Goal: Use online tool/utility: Utilize a website feature to perform a specific function

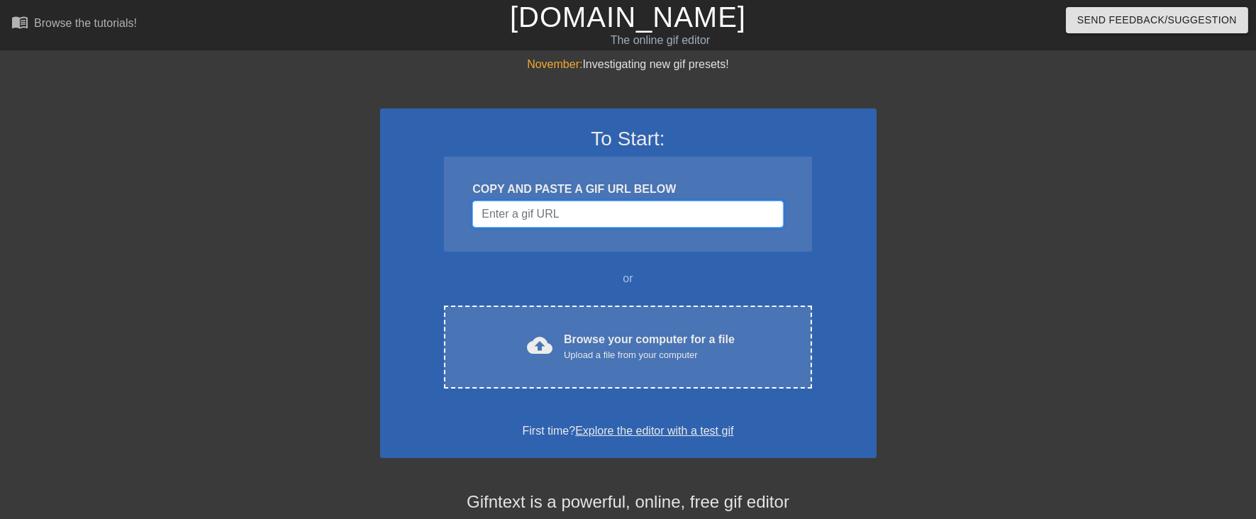
click at [643, 201] on input "Username" at bounding box center [627, 214] width 311 height 27
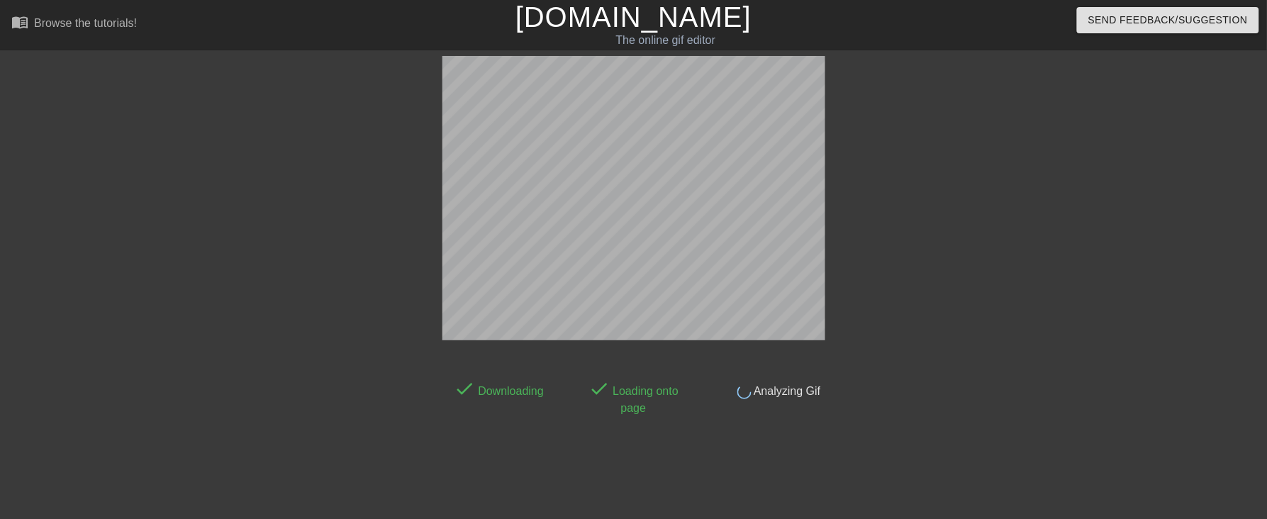
click at [1242, 363] on div "done Downloading done Loading onto page done Analyzing Gif" at bounding box center [633, 268] width 1267 height 425
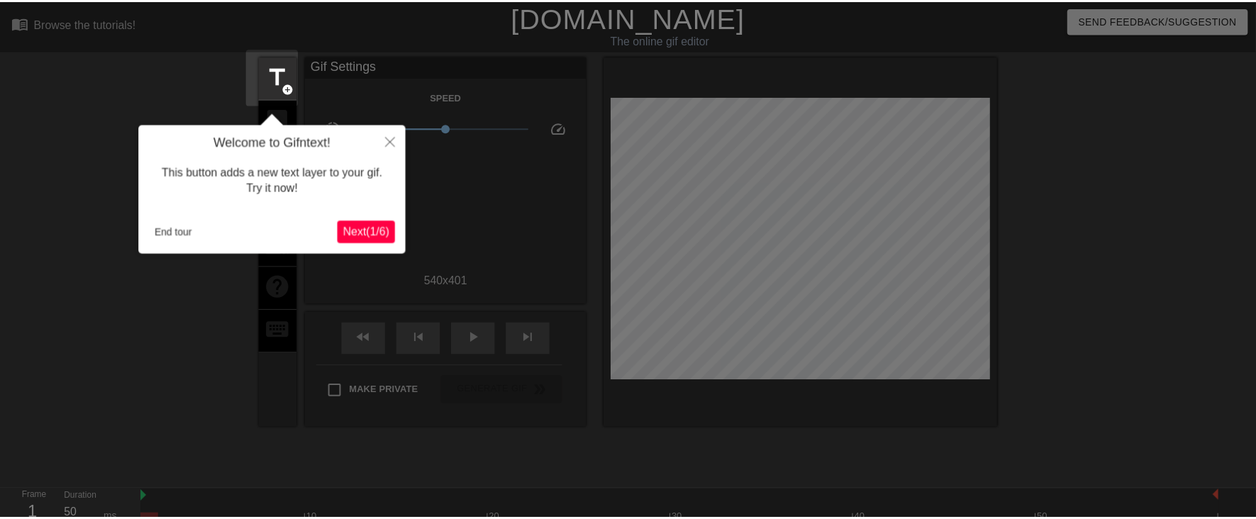
scroll to position [34, 0]
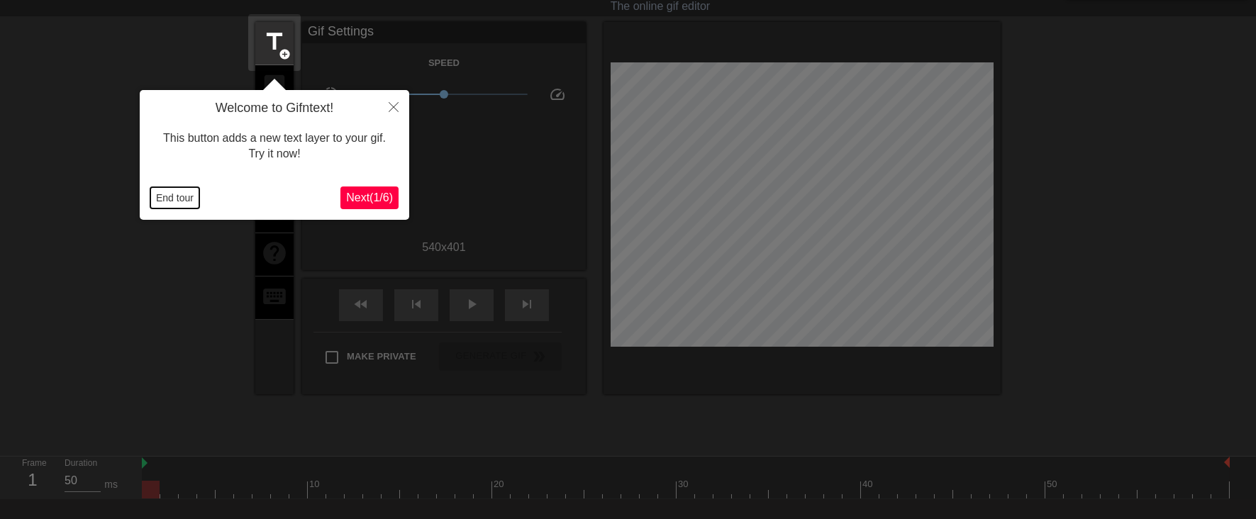
click at [182, 203] on button "End tour" at bounding box center [174, 197] width 49 height 21
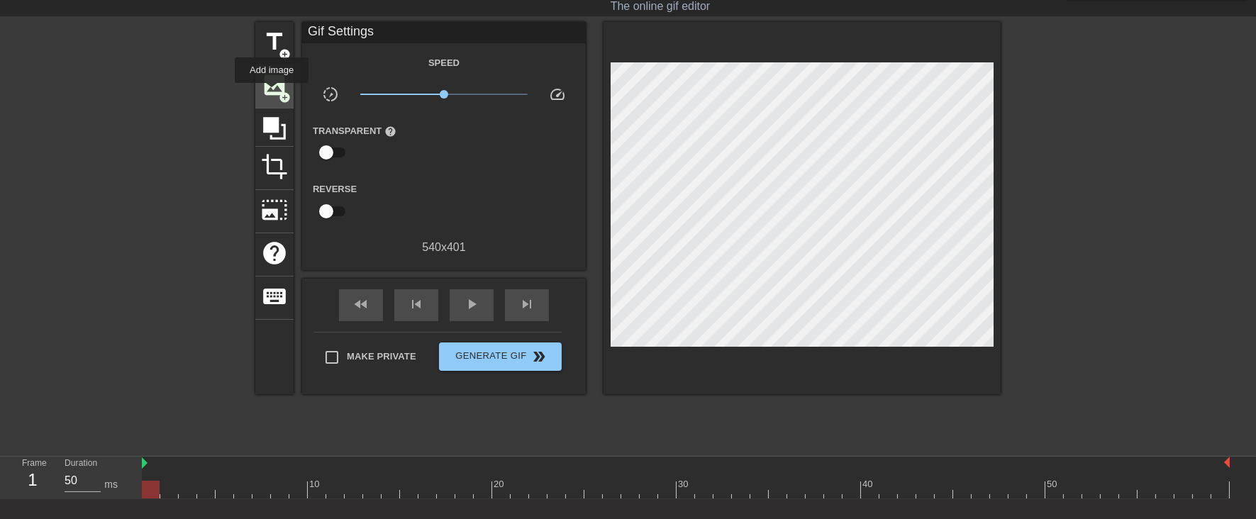
click at [272, 93] on span "image" at bounding box center [274, 85] width 27 height 27
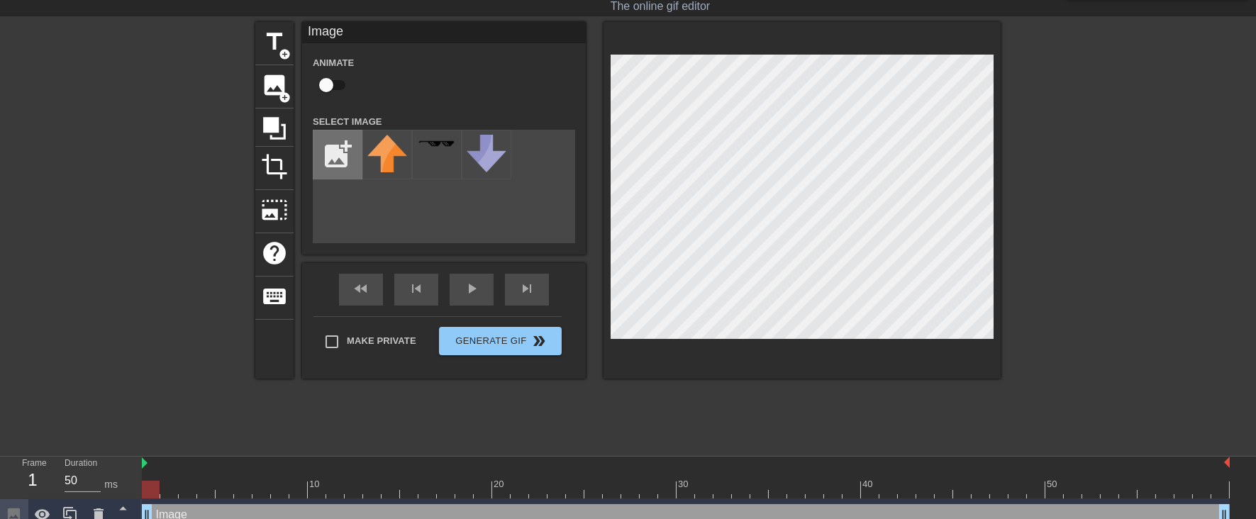
click at [323, 138] on input "file" at bounding box center [337, 154] width 48 height 48
type input "C:\fakepath\archive-Photoroom.png"
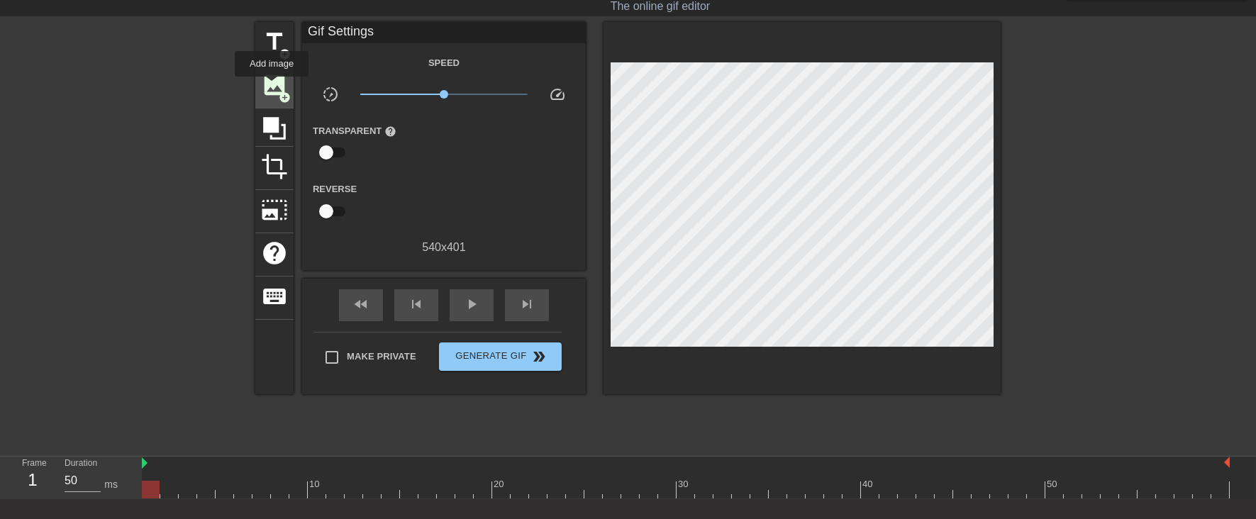
click at [272, 87] on span "image" at bounding box center [274, 85] width 27 height 27
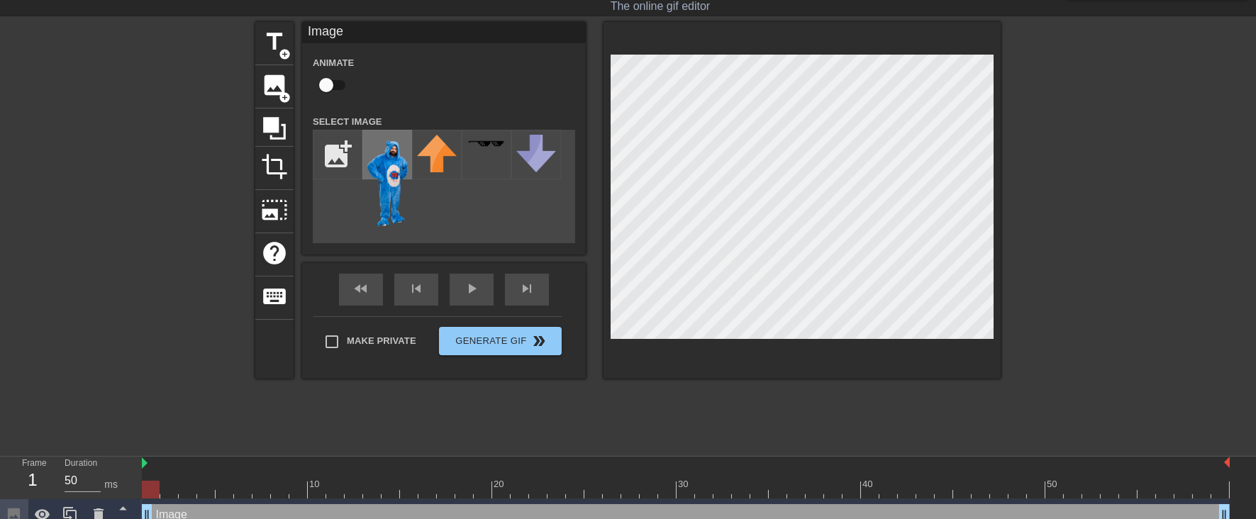
click at [380, 171] on img at bounding box center [387, 182] width 40 height 94
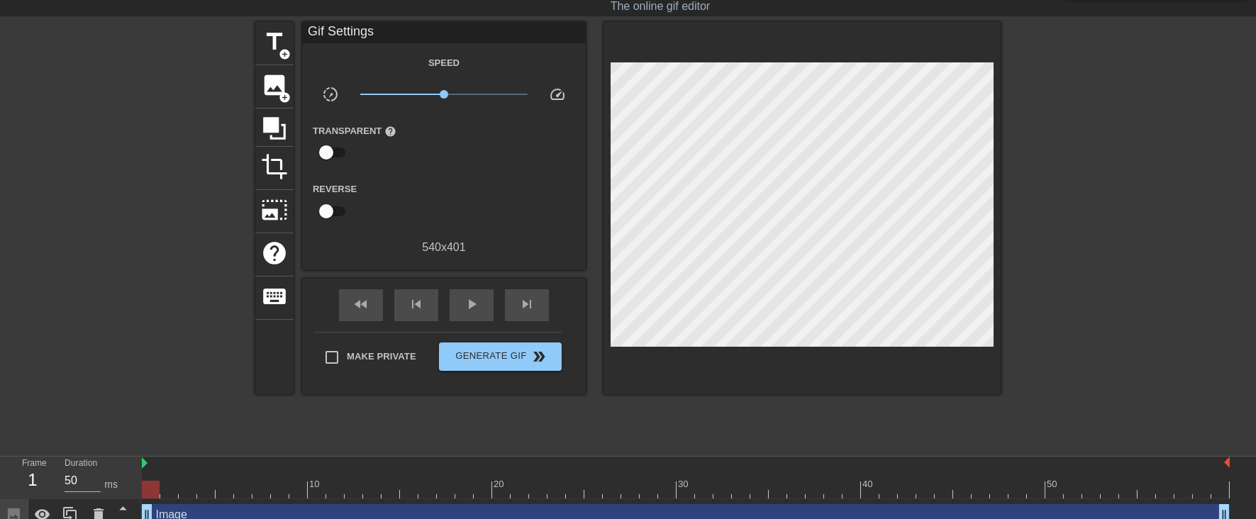
click at [1104, 296] on div at bounding box center [1124, 234] width 213 height 425
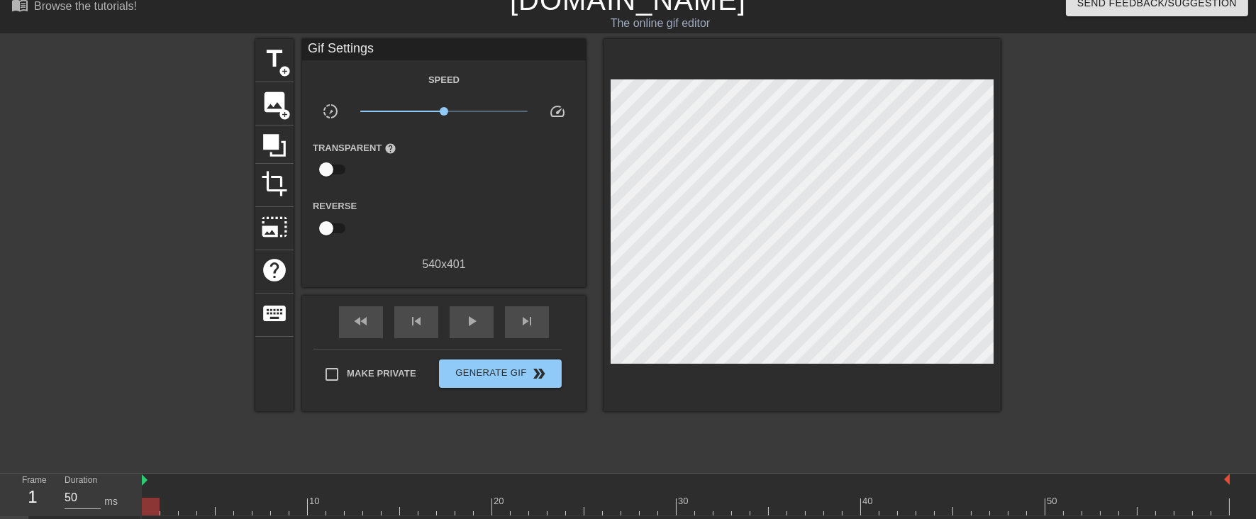
scroll to position [0, 0]
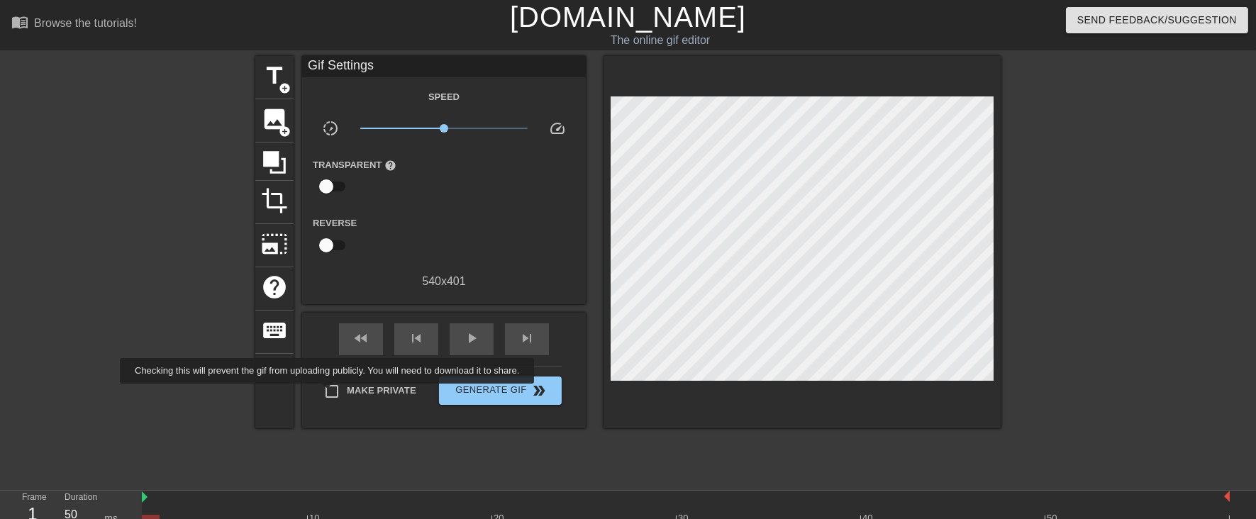
click at [330, 394] on input "Make Private" at bounding box center [332, 392] width 30 height 30
checkbox input "true"
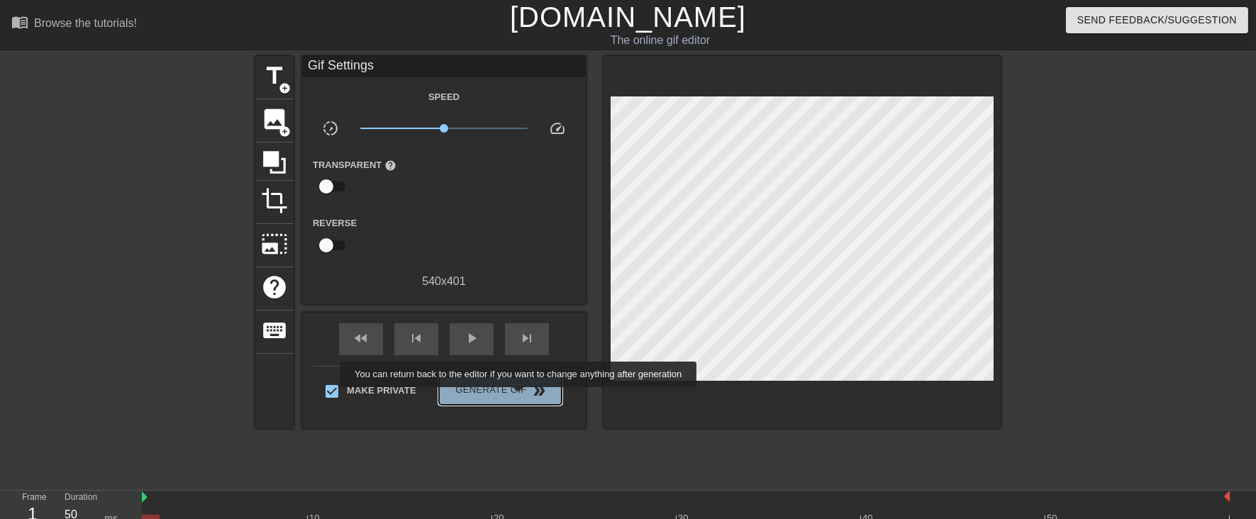
click at [520, 397] on span "Generate Gif double_arrow" at bounding box center [500, 390] width 111 height 17
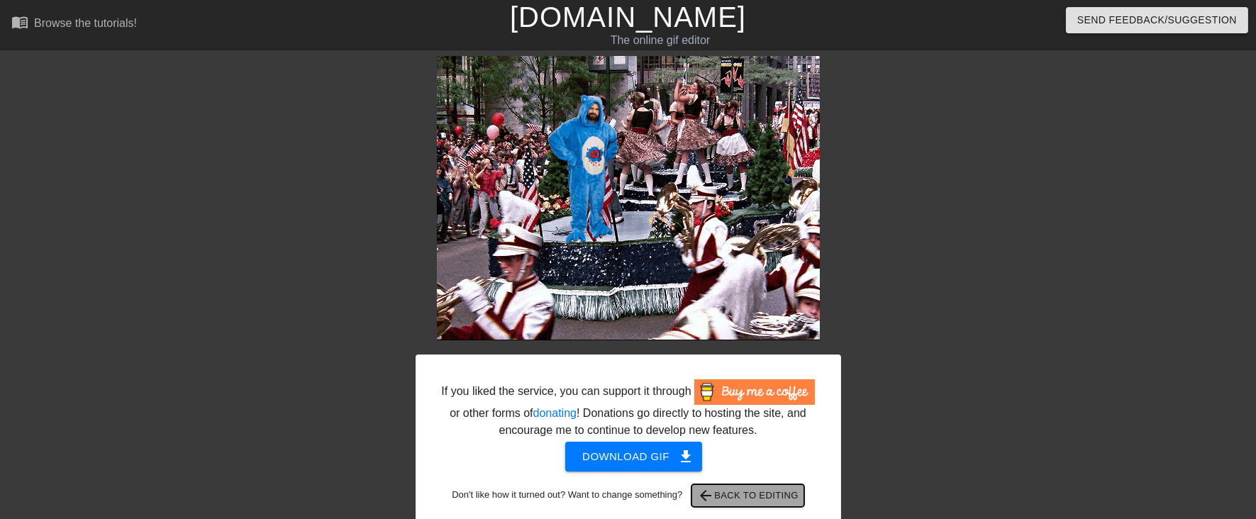
click at [777, 494] on span "arrow_back Back to Editing" at bounding box center [747, 495] width 101 height 17
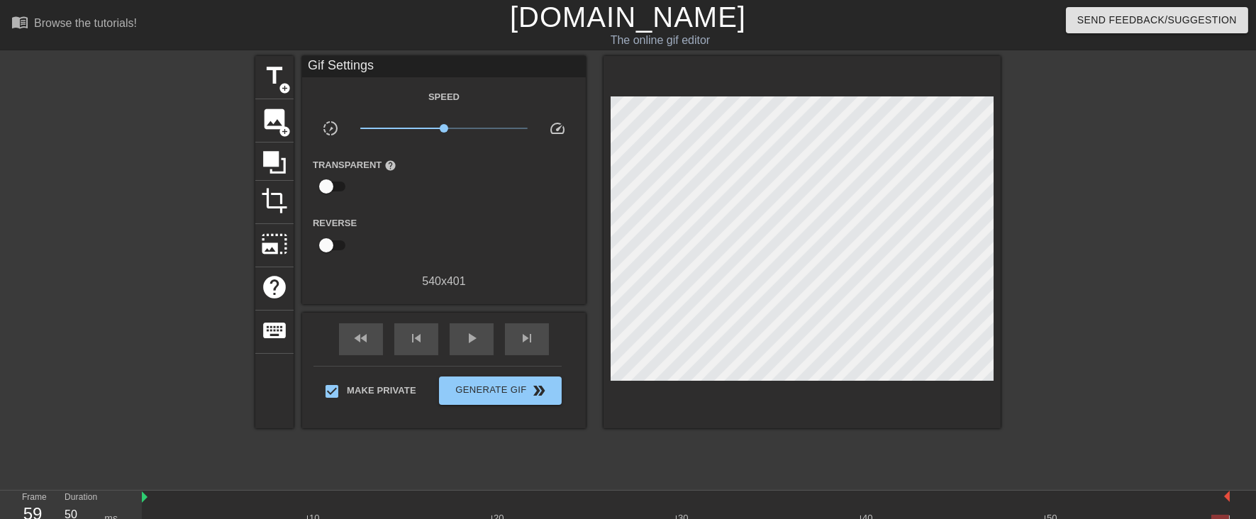
scroll to position [48, 0]
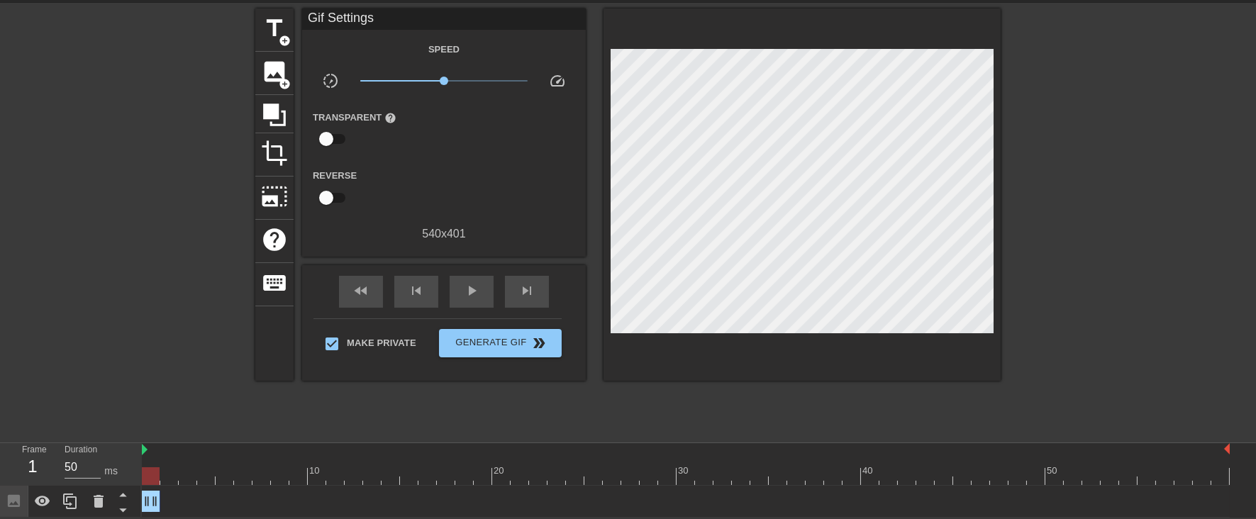
drag, startPoint x: 1225, startPoint y: 508, endPoint x: 160, endPoint y: 504, distance: 1065.1
click at [160, 504] on div "Image drag_handle drag_handle" at bounding box center [686, 501] width 1088 height 21
click at [282, 67] on span "image" at bounding box center [274, 71] width 27 height 27
drag, startPoint x: 152, startPoint y: 474, endPoint x: 163, endPoint y: 475, distance: 10.7
click at [163, 475] on div at bounding box center [169, 476] width 18 height 18
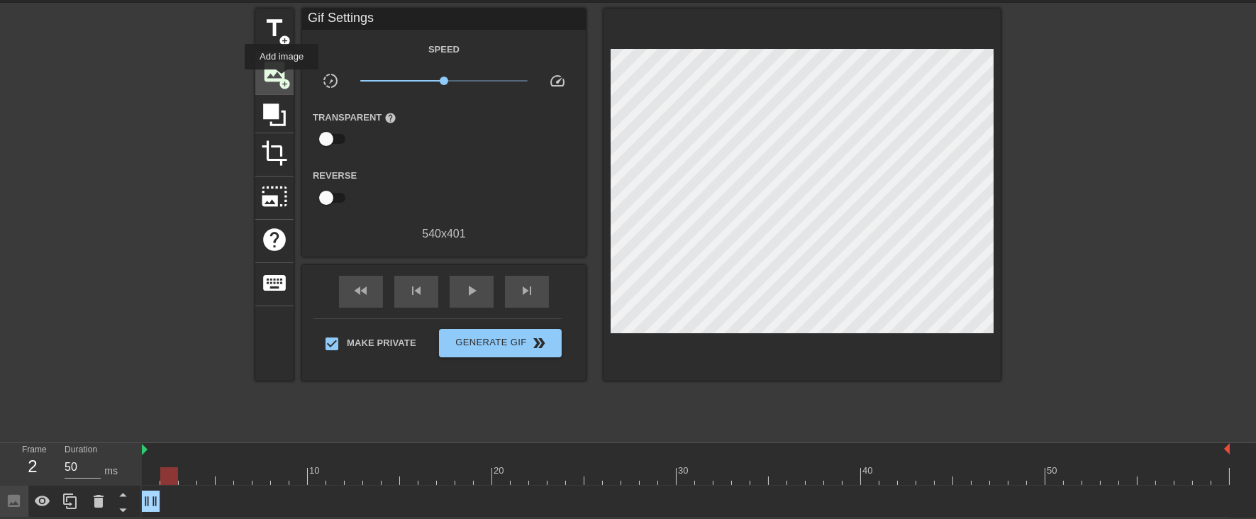
click at [282, 79] on span "add_circle" at bounding box center [285, 84] width 12 height 12
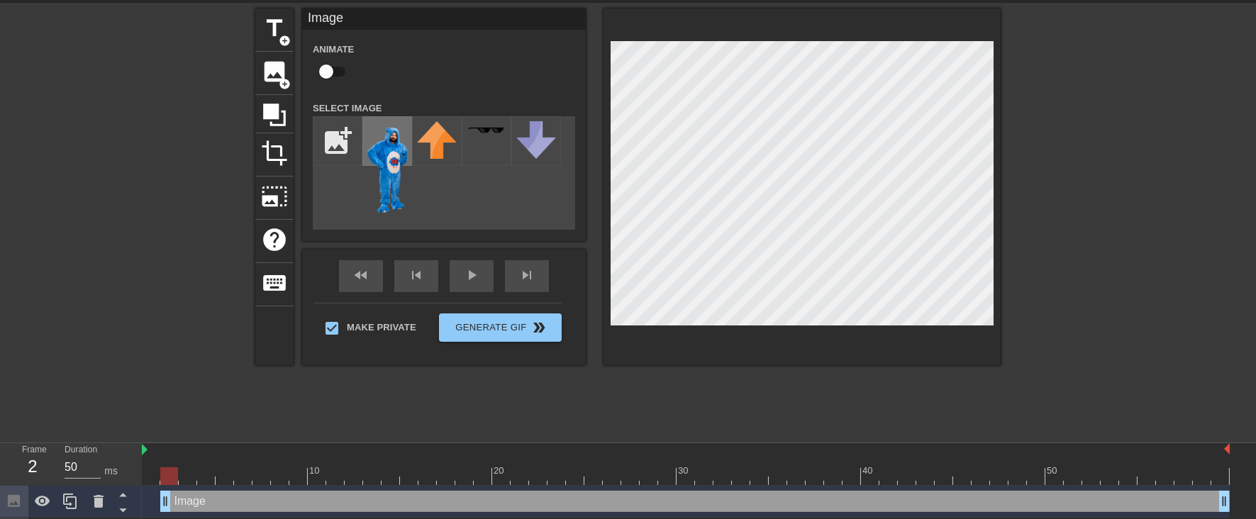
click at [392, 163] on img at bounding box center [387, 168] width 40 height 94
click at [97, 506] on icon at bounding box center [99, 501] width 10 height 13
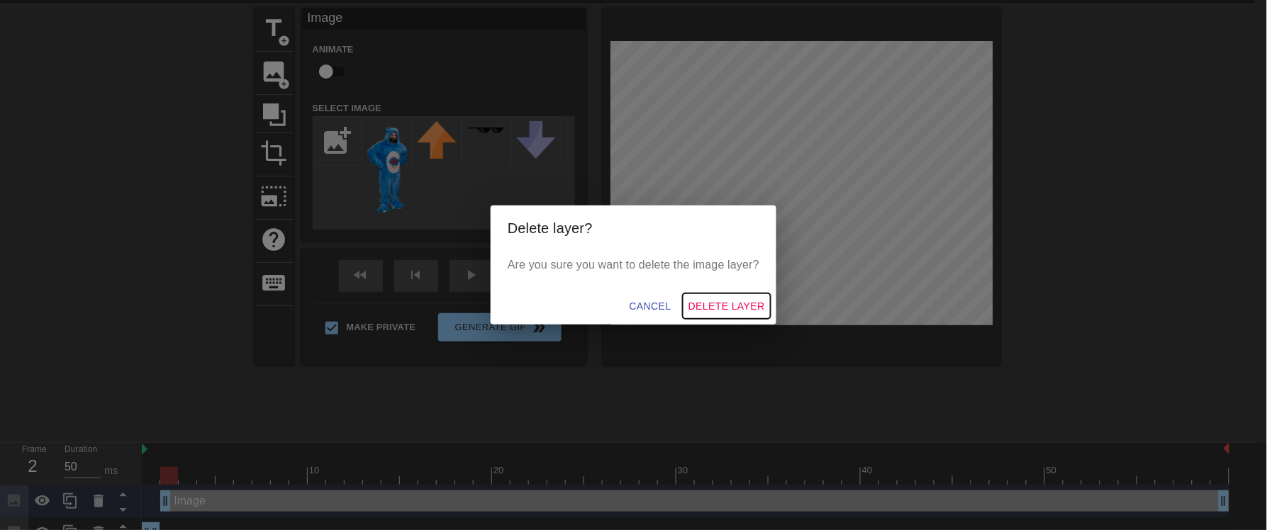
click at [717, 305] on span "Delete Layer" at bounding box center [727, 307] width 77 height 18
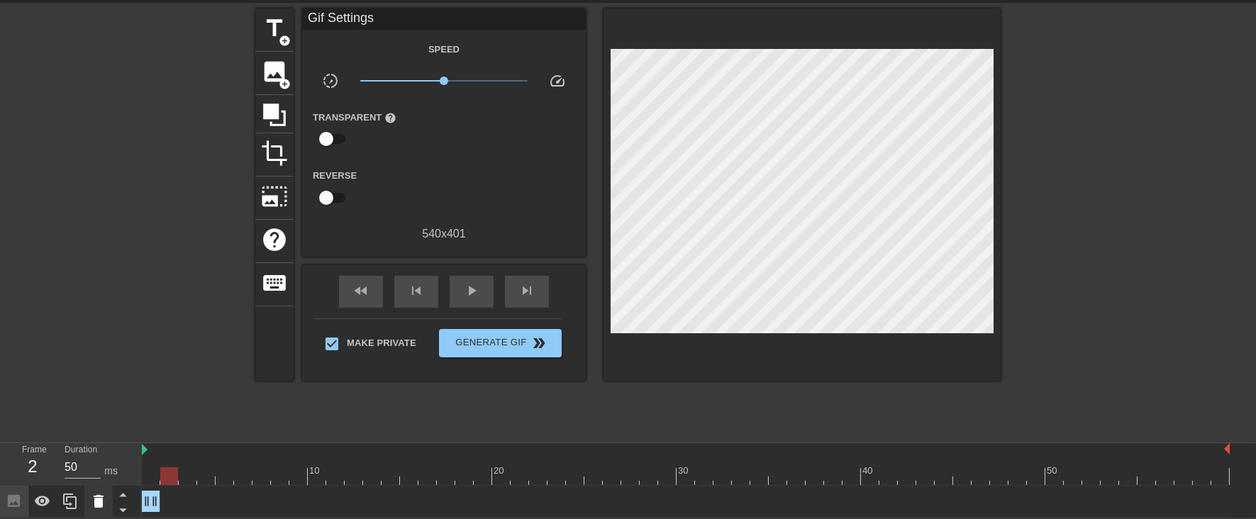
click at [101, 505] on icon at bounding box center [99, 501] width 10 height 13
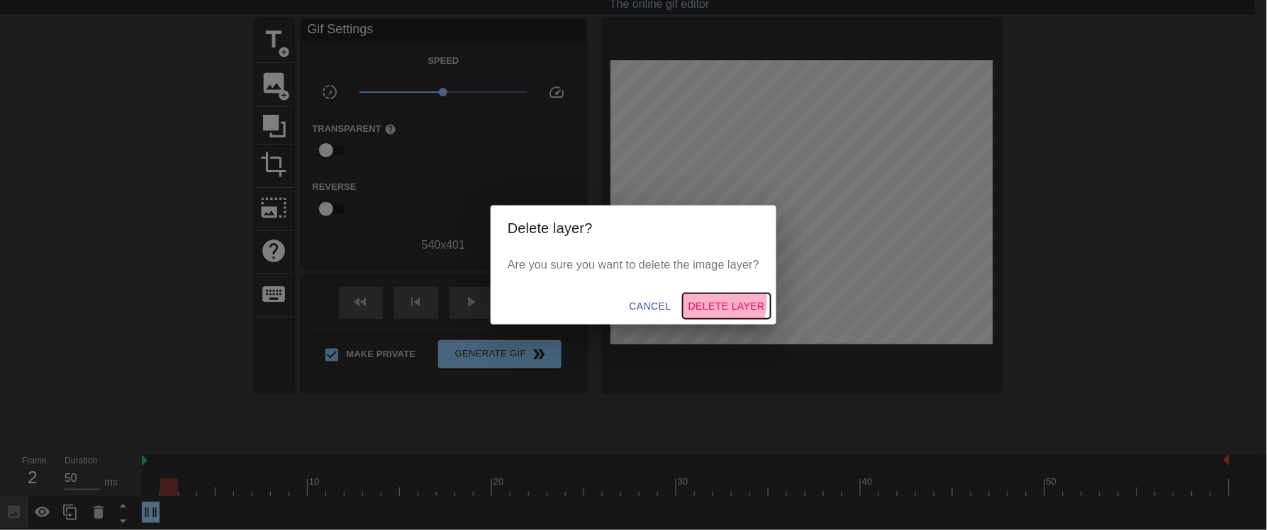
click at [711, 301] on span "Delete Layer" at bounding box center [727, 307] width 77 height 18
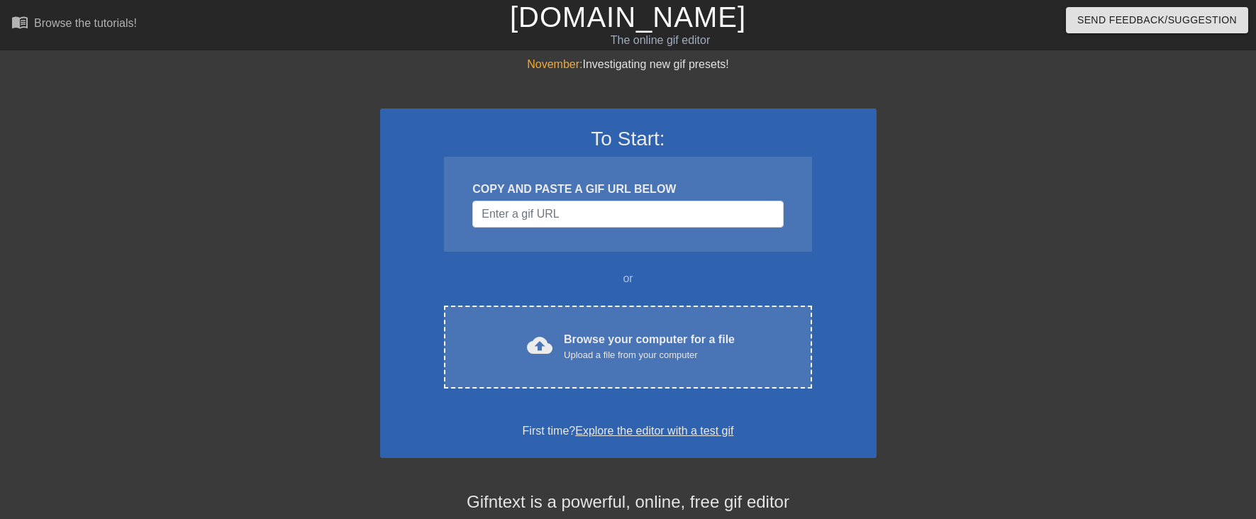
scroll to position [36, 0]
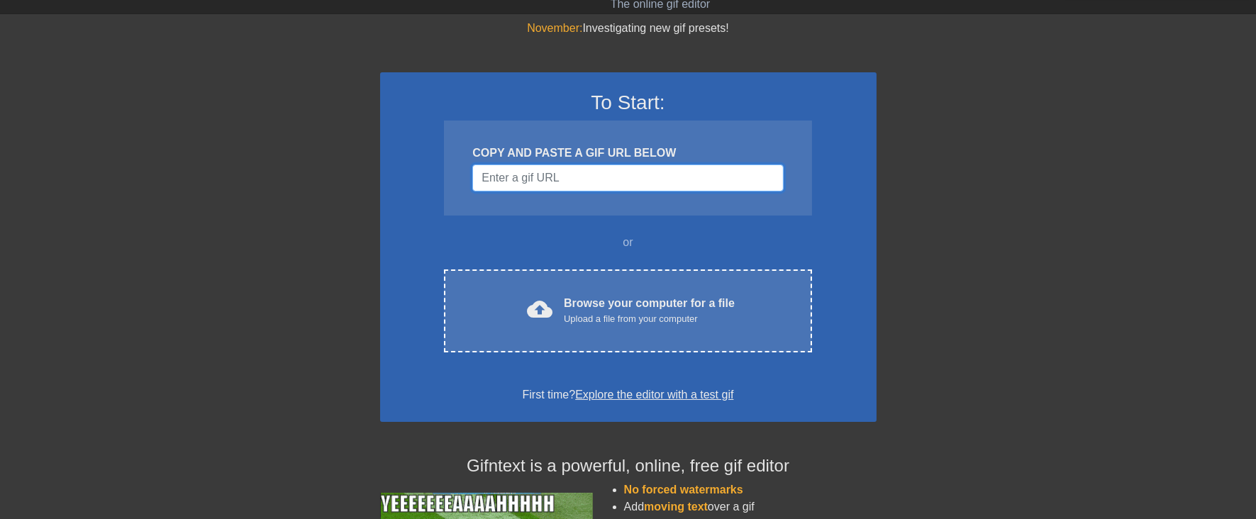
click at [535, 183] on input "Username" at bounding box center [627, 178] width 311 height 27
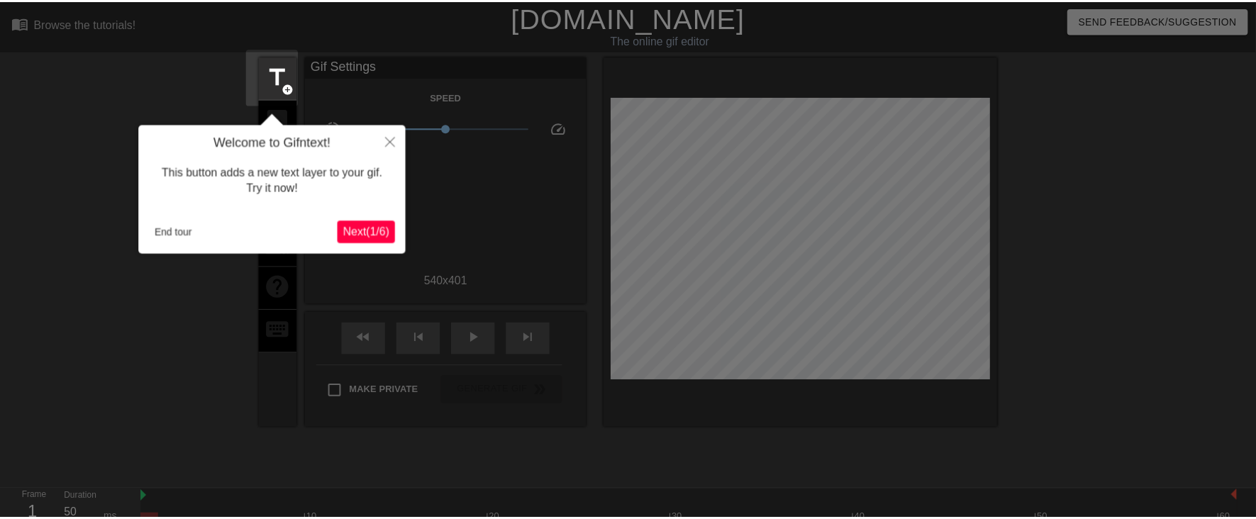
scroll to position [34, 0]
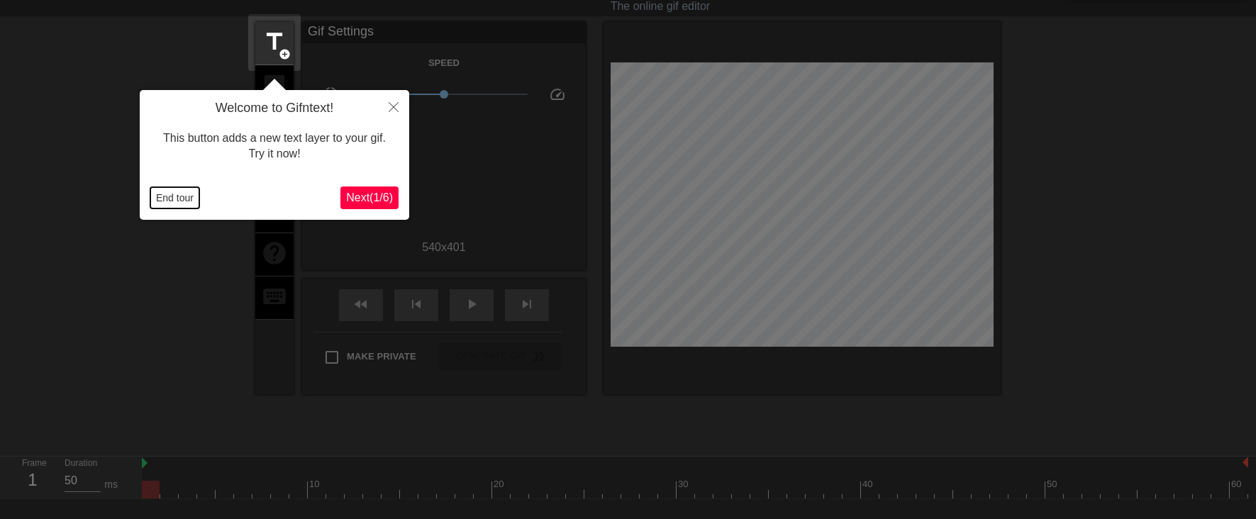
click at [185, 197] on button "End tour" at bounding box center [174, 197] width 49 height 21
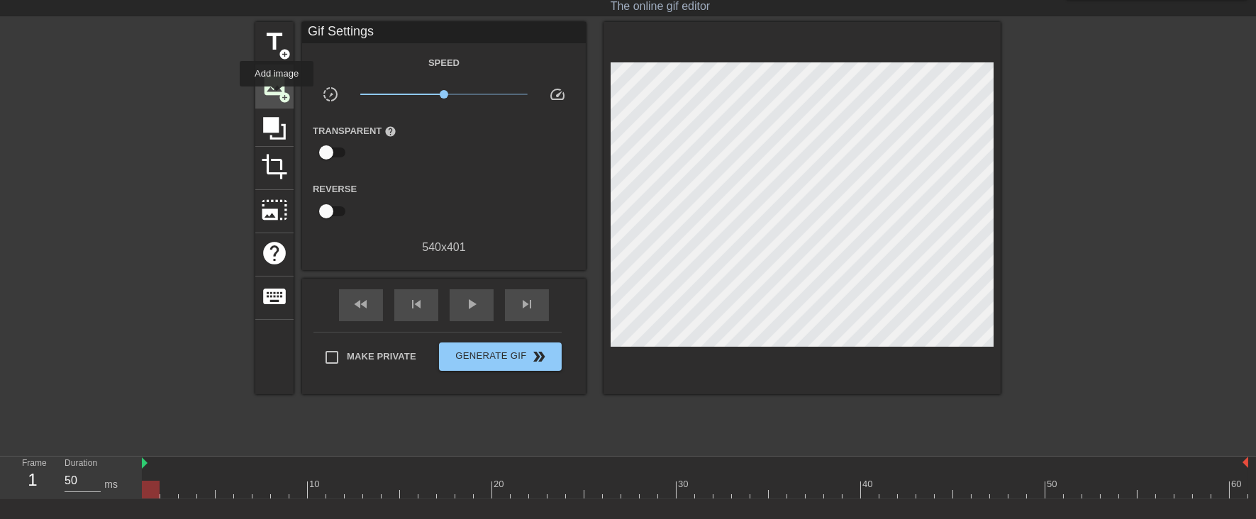
click at [277, 96] on span "image" at bounding box center [274, 85] width 27 height 27
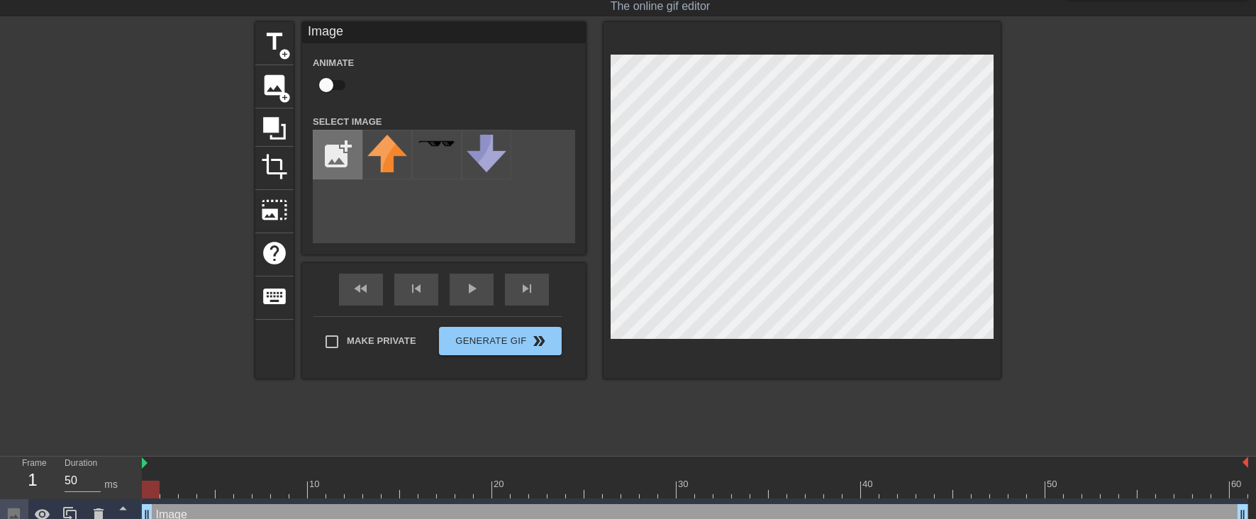
click at [330, 157] on input "file" at bounding box center [337, 154] width 48 height 48
type input "C:\fakepath\myst.png"
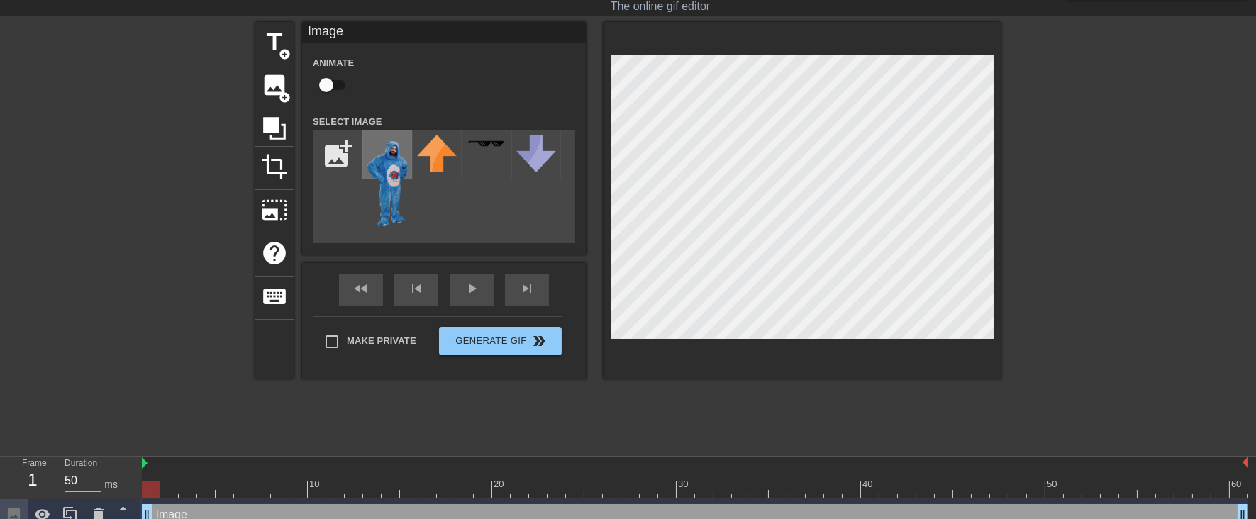
click at [389, 177] on img at bounding box center [387, 182] width 40 height 94
click at [335, 342] on input "Make Private" at bounding box center [332, 342] width 30 height 30
checkbox input "true"
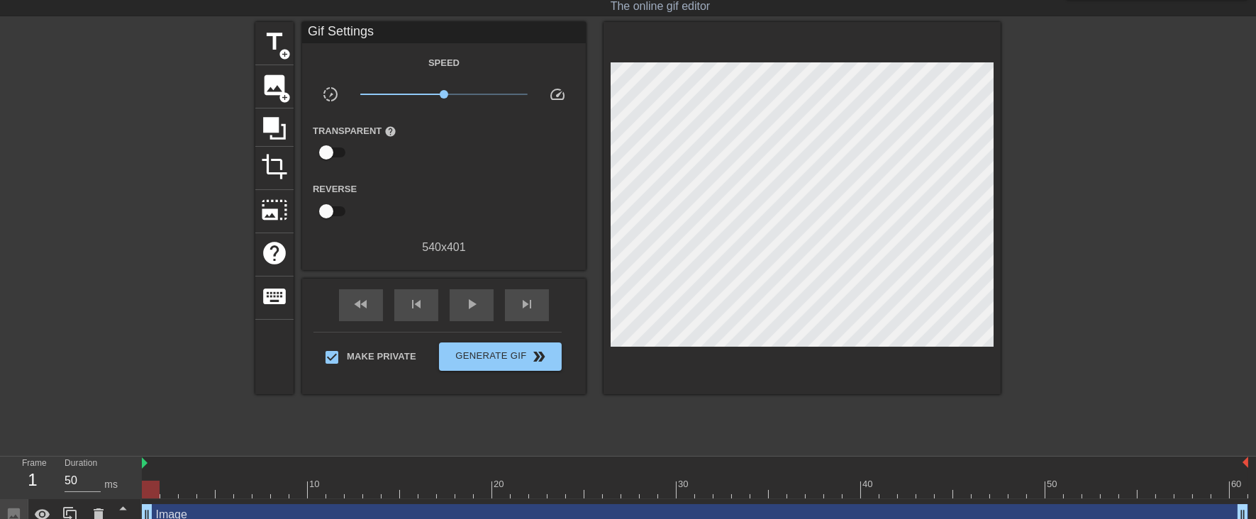
drag, startPoint x: 144, startPoint y: 464, endPoint x: 124, endPoint y: 467, distance: 20.1
click at [124, 467] on div "Frame 1 Duration 50 ms 10 20 30 40 50 60 Image drag_handle drag_handle" at bounding box center [628, 494] width 1256 height 74
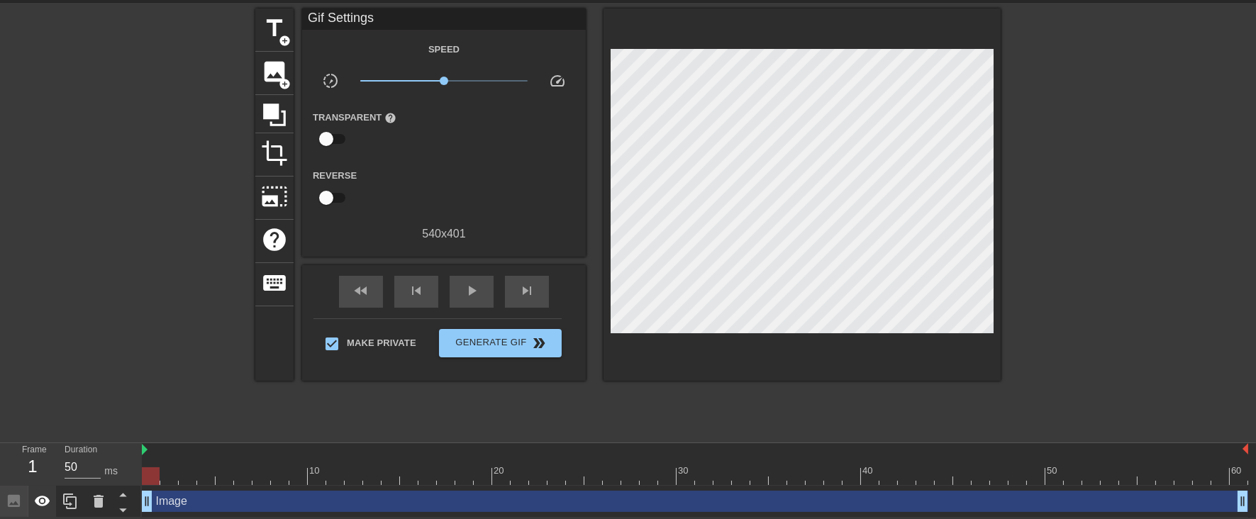
click at [44, 502] on icon at bounding box center [42, 501] width 17 height 17
click at [445, 79] on span "x1.04" at bounding box center [445, 81] width 9 height 9
click at [455, 289] on div "play_arrow" at bounding box center [472, 292] width 44 height 32
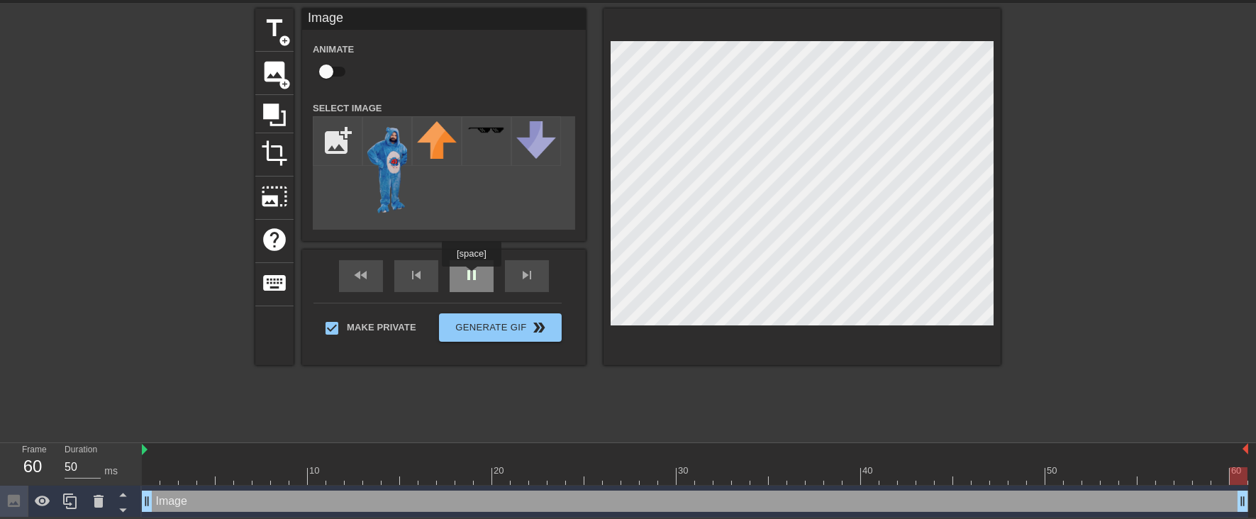
click at [471, 277] on div "pause" at bounding box center [472, 276] width 44 height 32
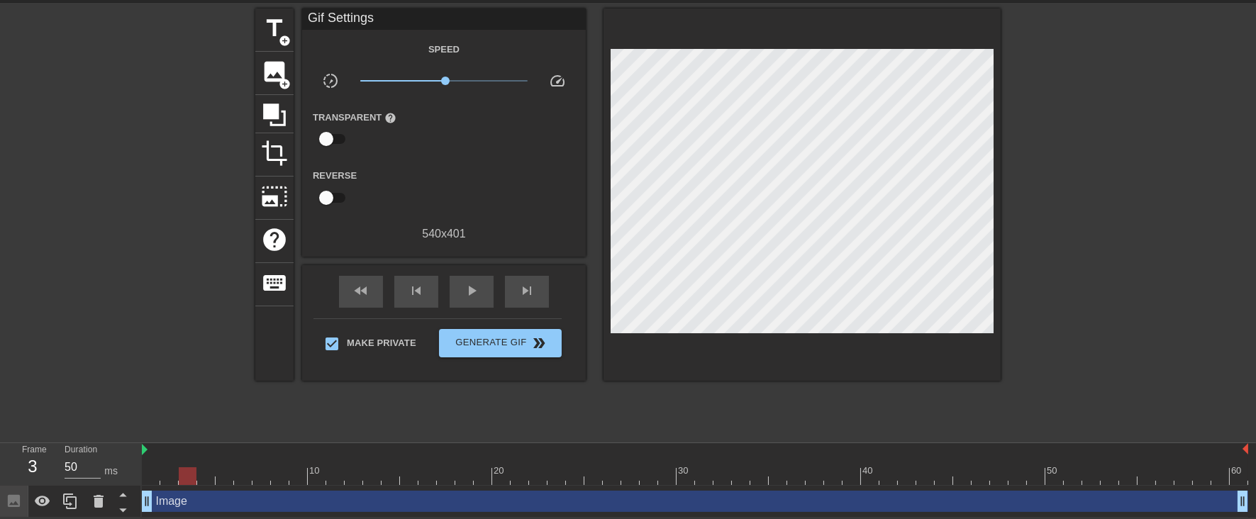
click at [423, 79] on span "x1.04" at bounding box center [444, 80] width 168 height 17
click at [463, 284] on span "play_arrow" at bounding box center [471, 290] width 17 height 17
drag, startPoint x: 424, startPoint y: 79, endPoint x: 434, endPoint y: 83, distance: 10.5
click at [434, 83] on span "x0.759" at bounding box center [434, 81] width 9 height 9
click at [436, 85] on span "x0.804" at bounding box center [444, 80] width 168 height 17
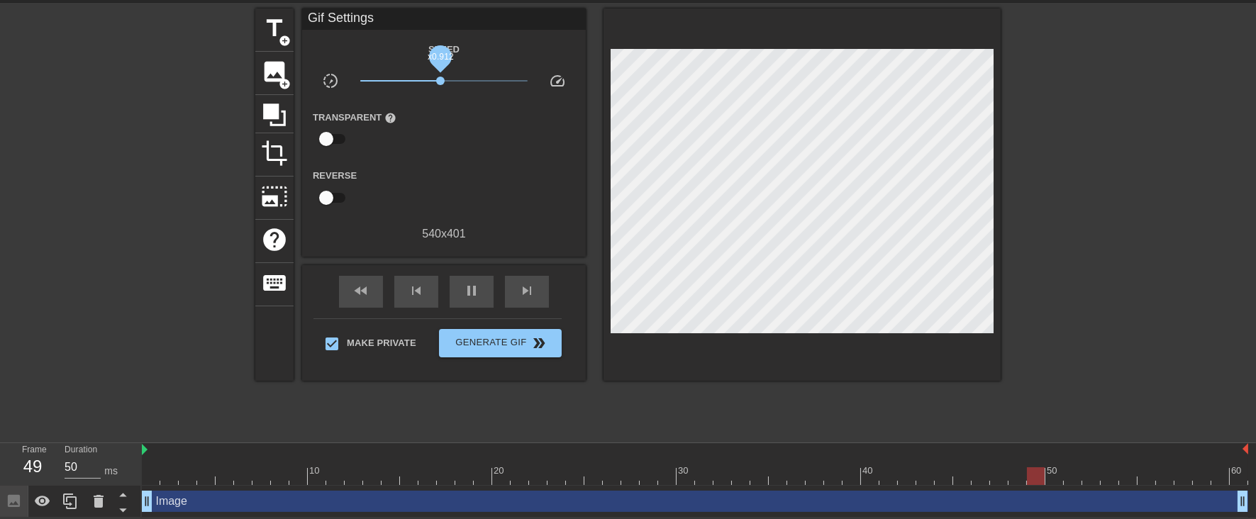
click at [440, 79] on span "x0.912" at bounding box center [440, 81] width 9 height 9
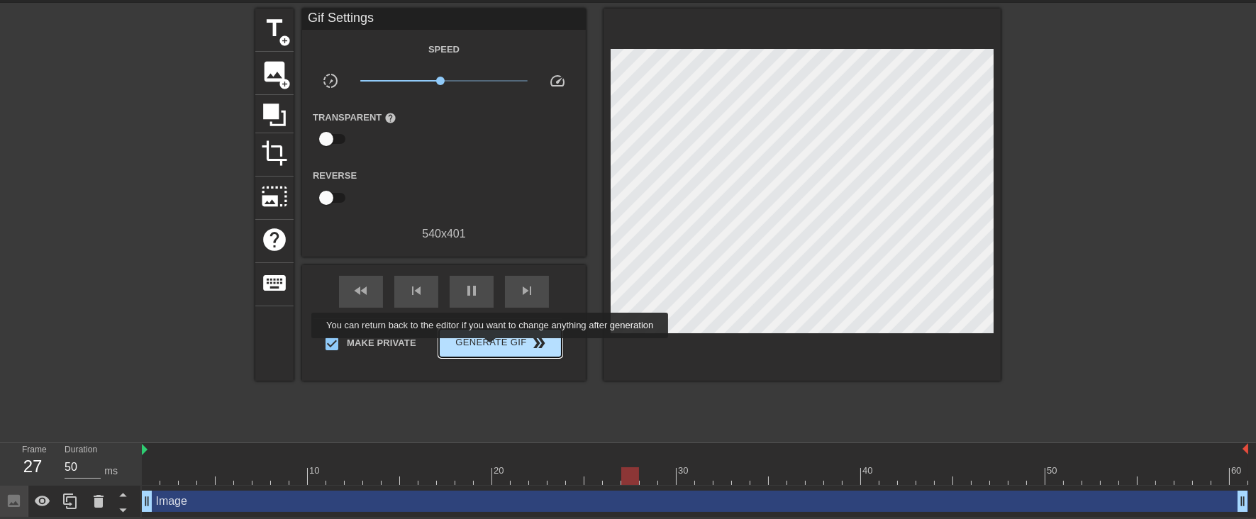
click at [491, 348] on span "Generate Gif double_arrow" at bounding box center [500, 343] width 111 height 17
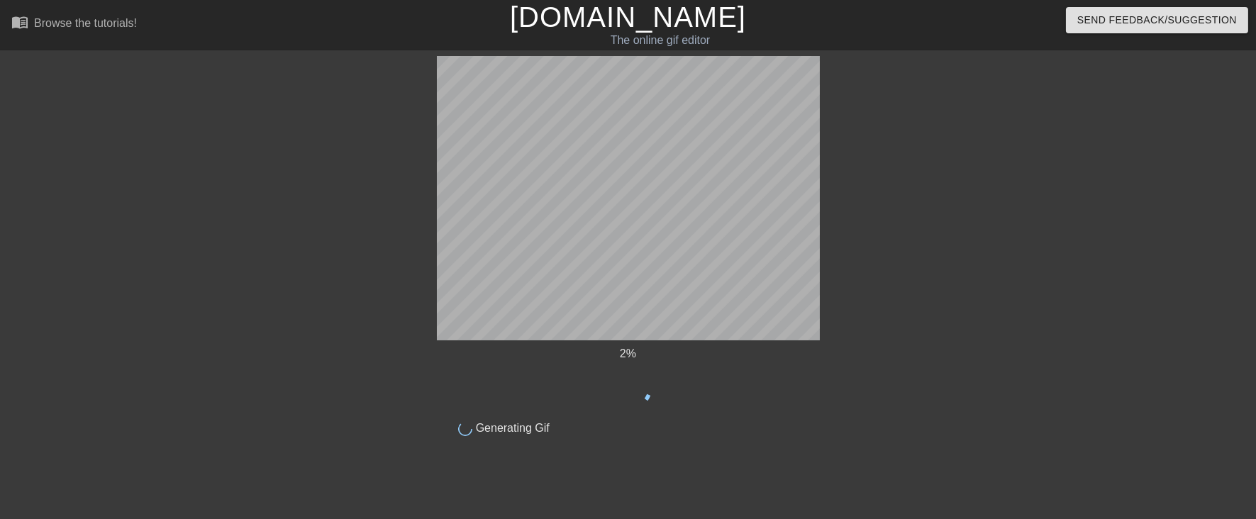
scroll to position [0, 0]
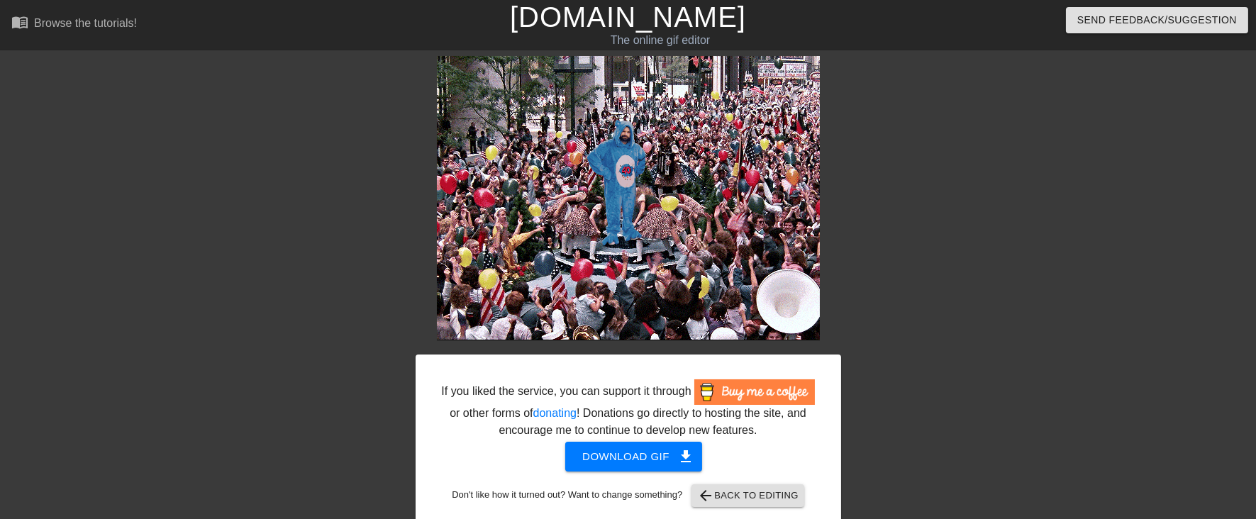
click at [1173, 320] on div "If you liked the service, you can support it through or other forms of donating…" at bounding box center [628, 292] width 1256 height 473
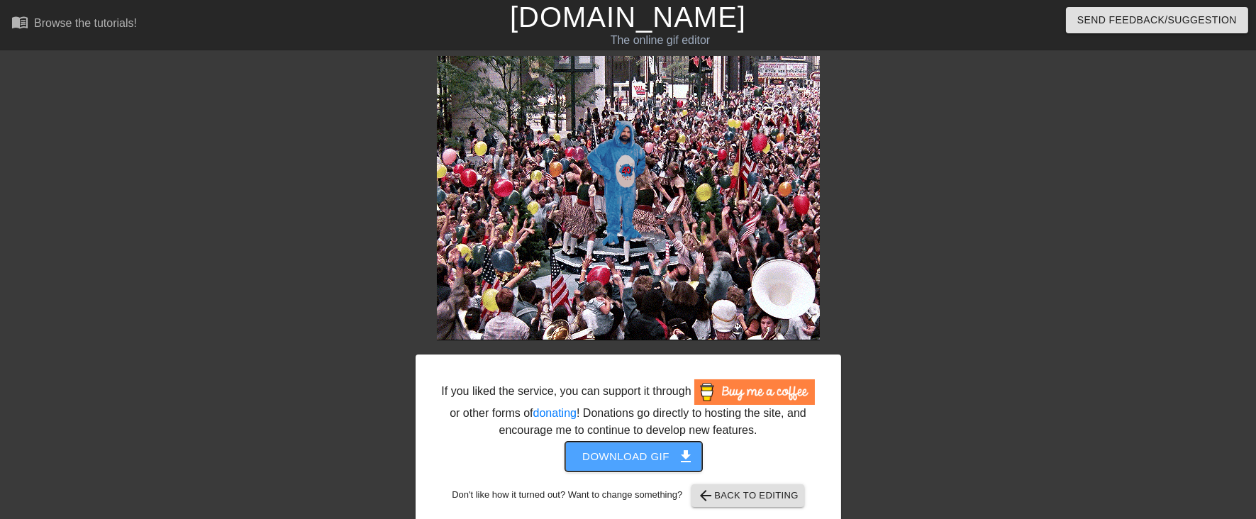
click at [646, 459] on span "Download gif get_app" at bounding box center [633, 456] width 103 height 18
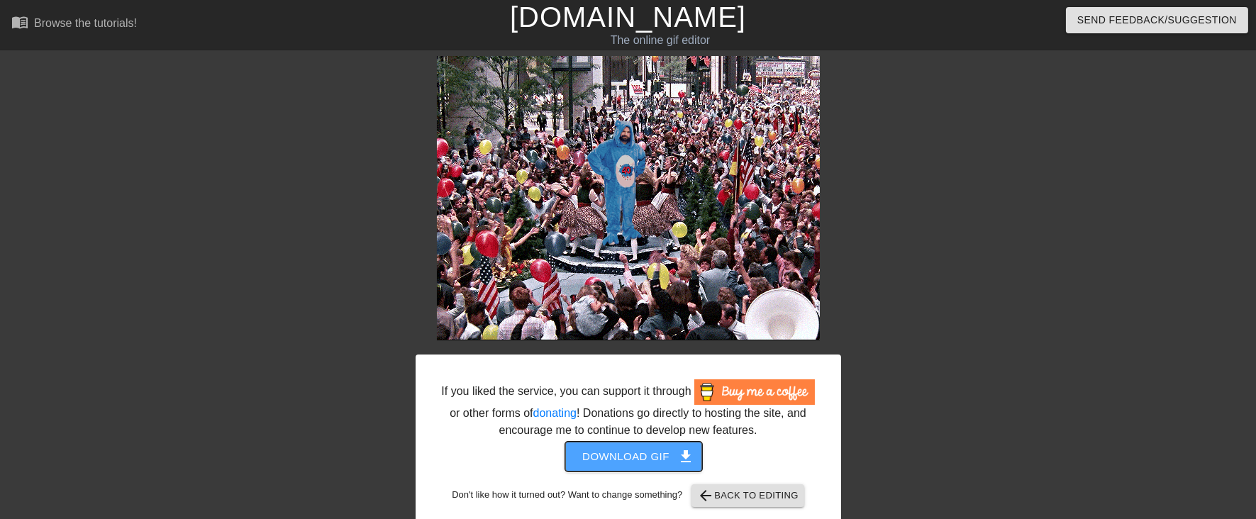
click at [646, 459] on span "Download gif get_app" at bounding box center [633, 456] width 103 height 18
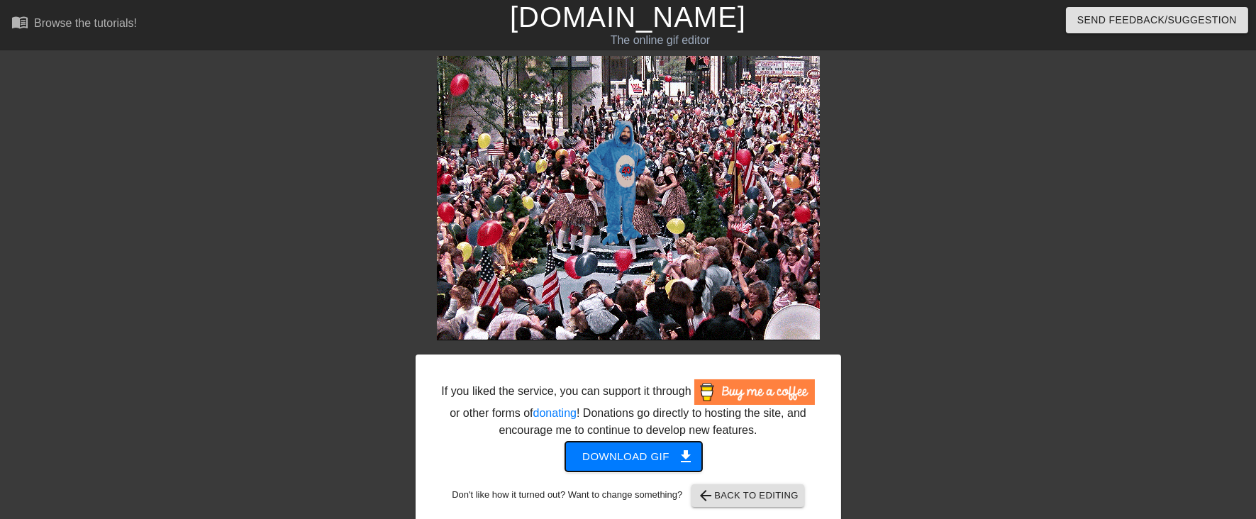
scroll to position [16, 0]
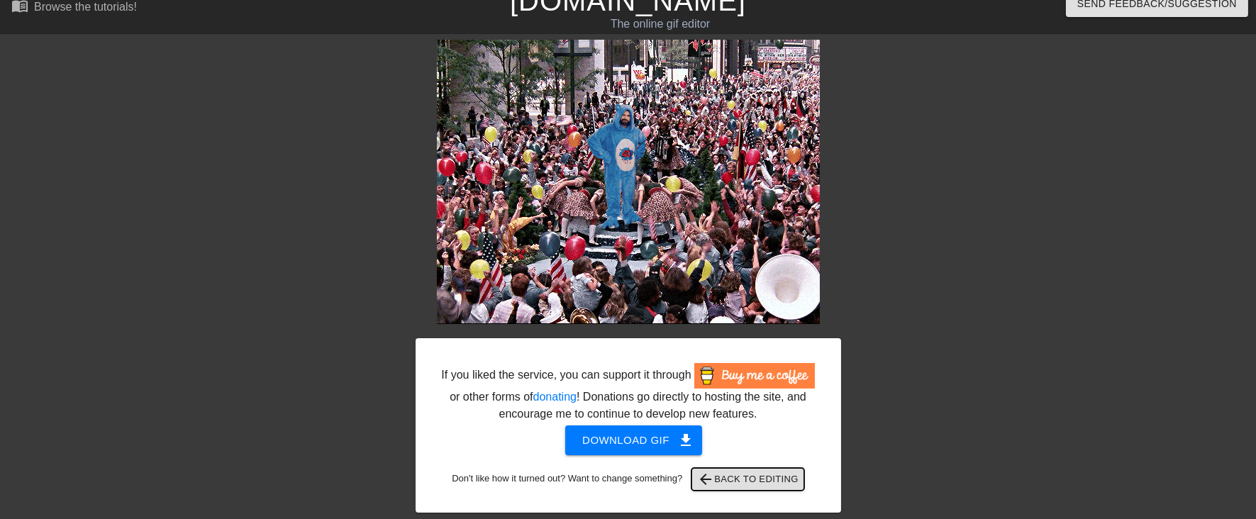
click at [766, 480] on span "arrow_back Back to Editing" at bounding box center [747, 479] width 101 height 17
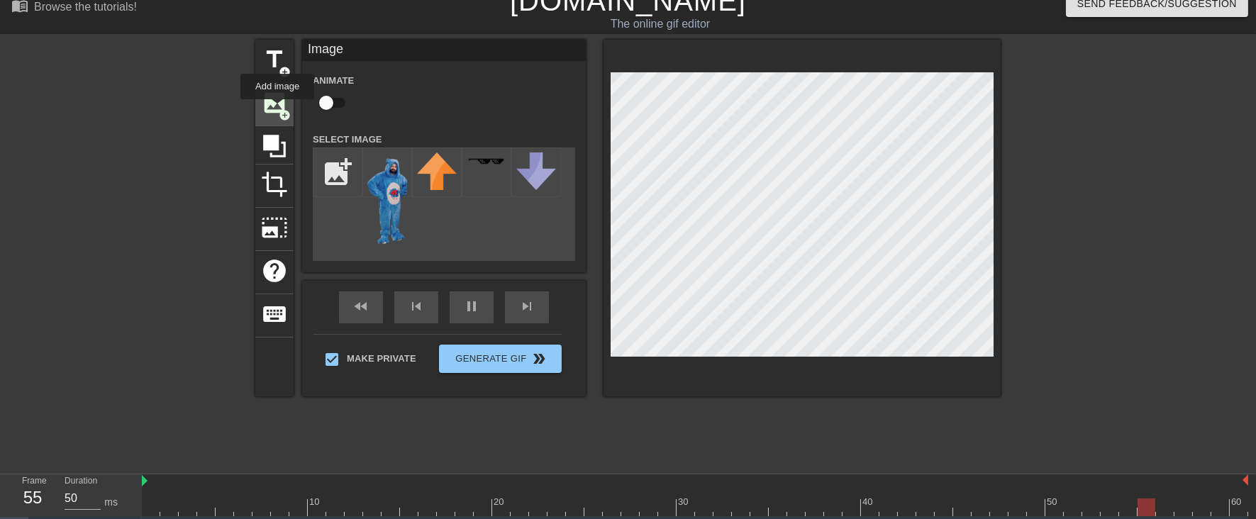
click at [277, 109] on span "image" at bounding box center [274, 102] width 27 height 27
click at [285, 113] on span "add_circle" at bounding box center [285, 115] width 12 height 12
click at [359, 224] on div "add_photo_alternate" at bounding box center [444, 203] width 262 height 113
click at [355, 175] on input "file" at bounding box center [337, 172] width 48 height 48
type input "C:\fakepath\archive-Photoroom.png"
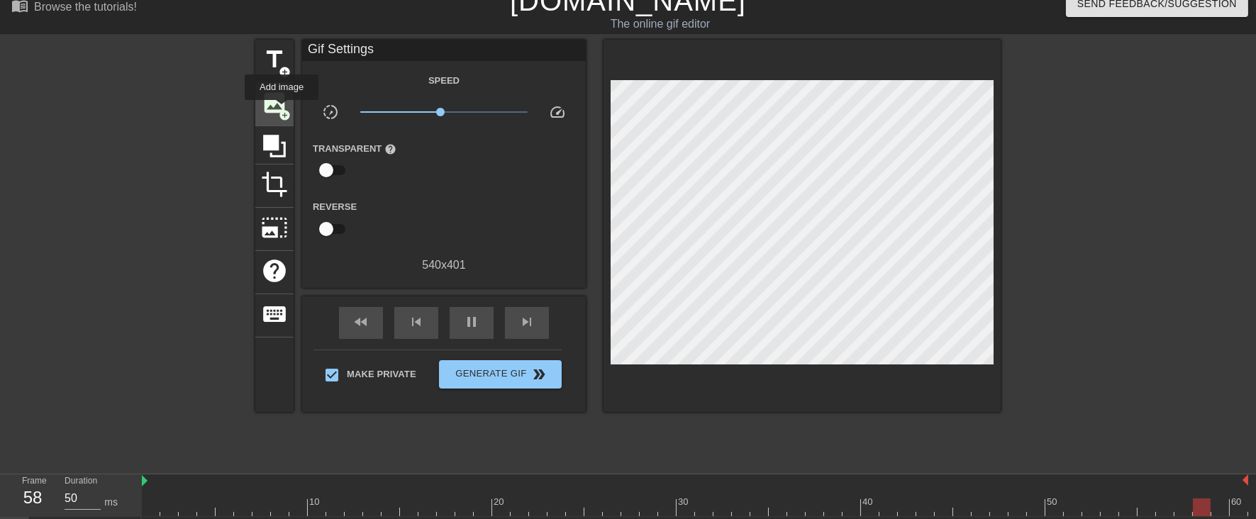
click at [282, 110] on span "add_circle" at bounding box center [285, 115] width 12 height 12
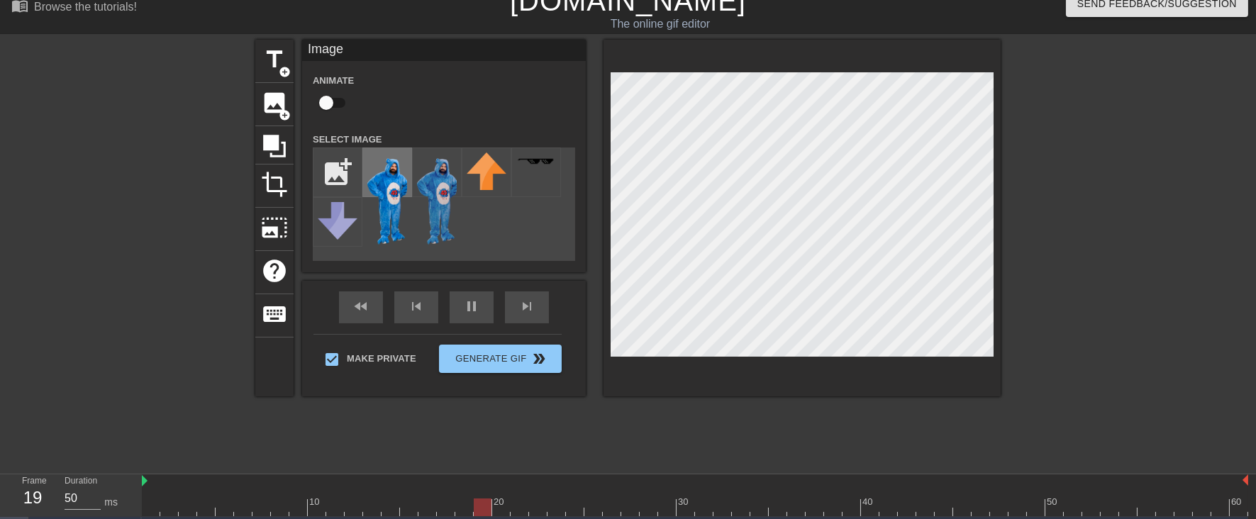
click at [378, 188] on img at bounding box center [387, 199] width 40 height 94
click at [394, 207] on img at bounding box center [387, 199] width 40 height 94
click at [462, 301] on div "fast_rewind skip_previous pause skip_next" at bounding box center [443, 307] width 231 height 53
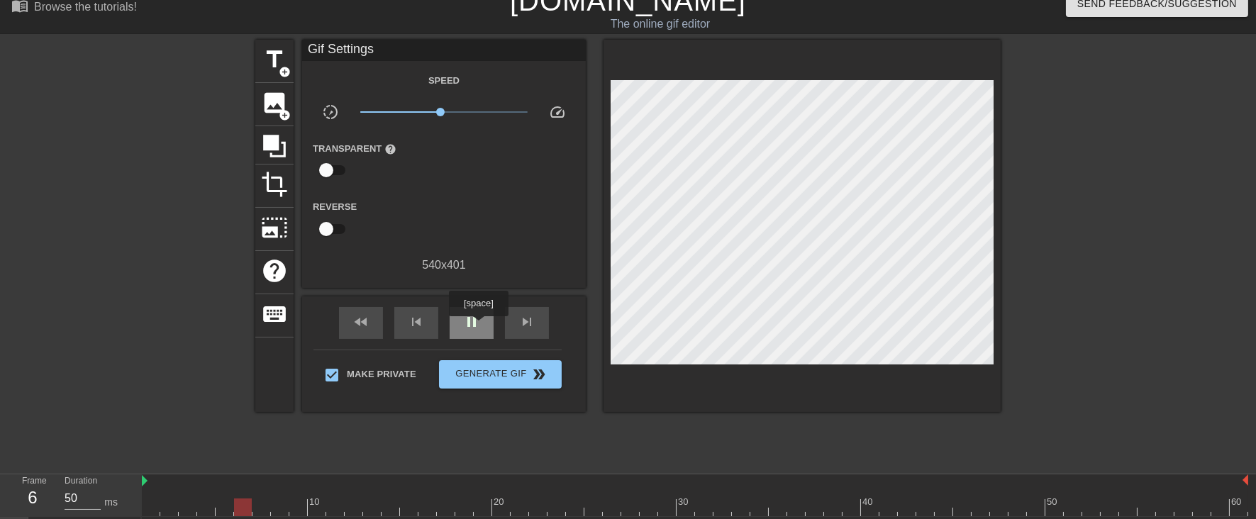
click at [477, 325] on span "pause" at bounding box center [471, 321] width 17 height 17
drag, startPoint x: 296, startPoint y: 504, endPoint x: 98, endPoint y: 502, distance: 198.6
click at [102, 508] on div "Frame 1 Duration 50 ms 10 20 30 40 50 60 Image drag_handle drag_handle Image dr…" at bounding box center [628, 527] width 1256 height 106
click at [278, 103] on span "image" at bounding box center [274, 102] width 27 height 27
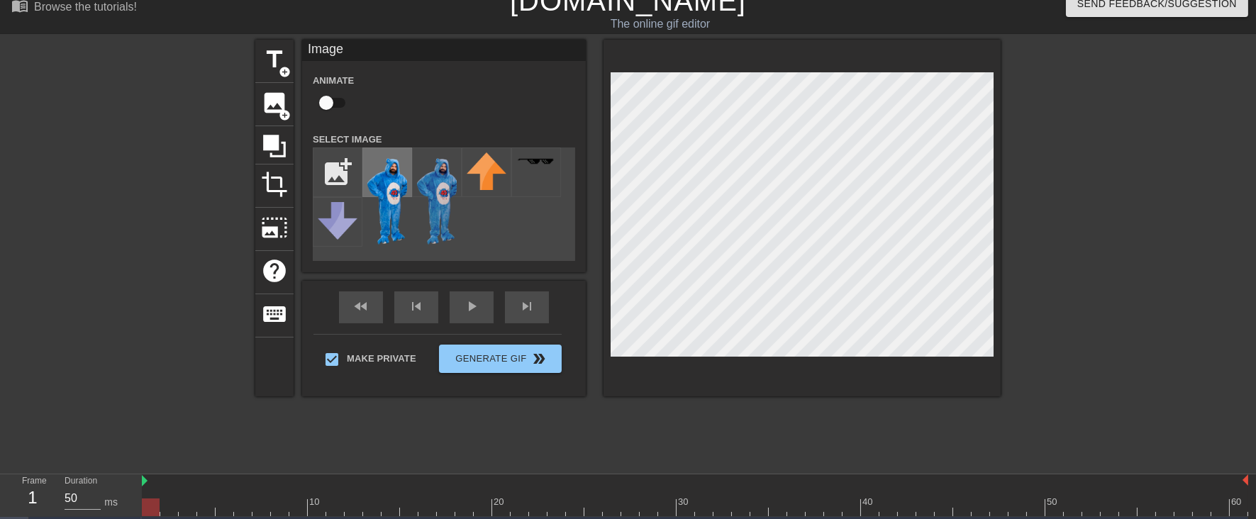
click at [395, 195] on img at bounding box center [387, 199] width 40 height 94
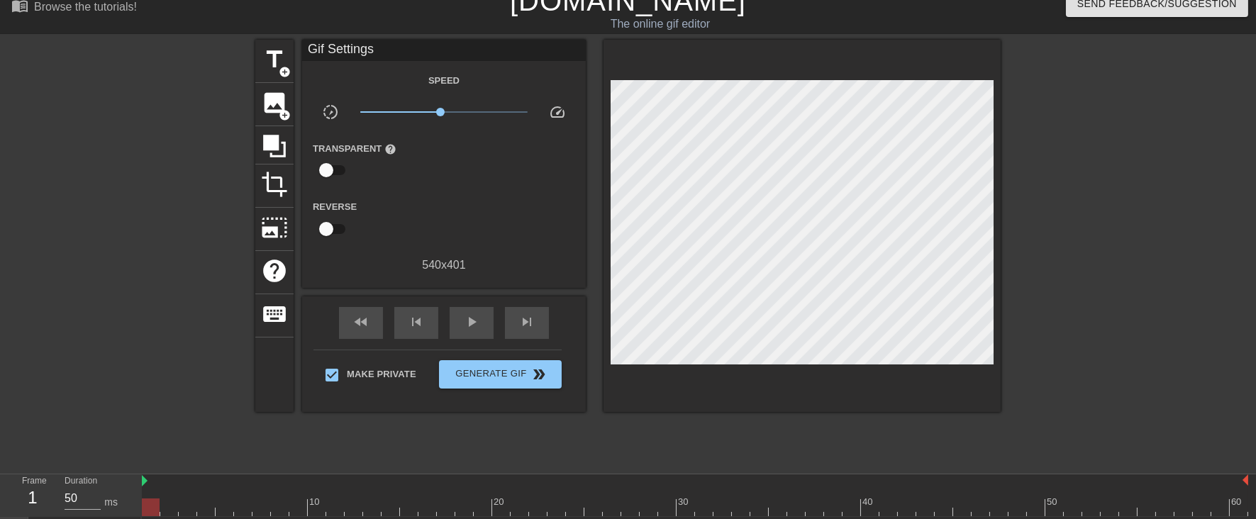
click at [1126, 179] on div at bounding box center [1124, 252] width 213 height 425
click at [470, 329] on span "play_arrow" at bounding box center [471, 321] width 17 height 17
click at [468, 321] on span "pause" at bounding box center [471, 321] width 17 height 17
drag, startPoint x: 837, startPoint y: 509, endPoint x: 1209, endPoint y: 511, distance: 372.3
click at [1209, 511] on div at bounding box center [695, 508] width 1106 height 18
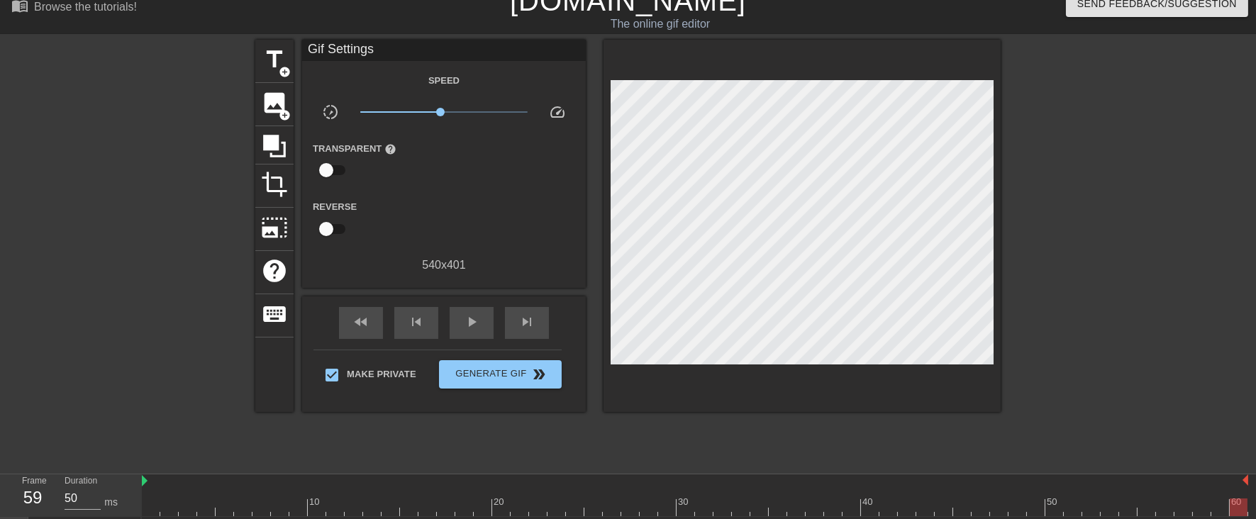
drag, startPoint x: 1205, startPoint y: 505, endPoint x: 1220, endPoint y: 505, distance: 14.2
click at [1220, 505] on div at bounding box center [695, 508] width 1106 height 18
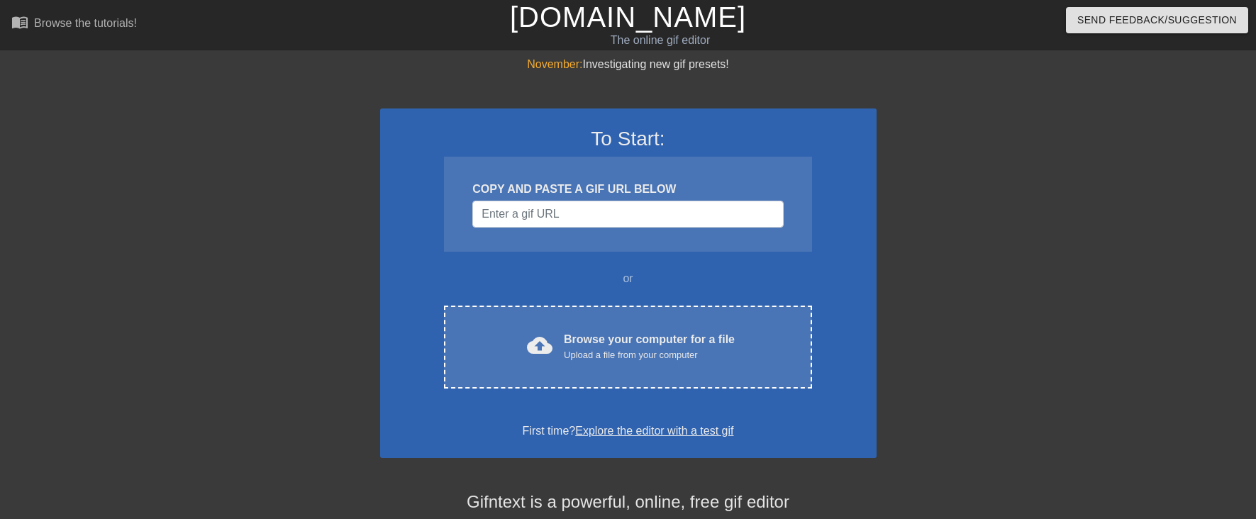
scroll to position [18, 0]
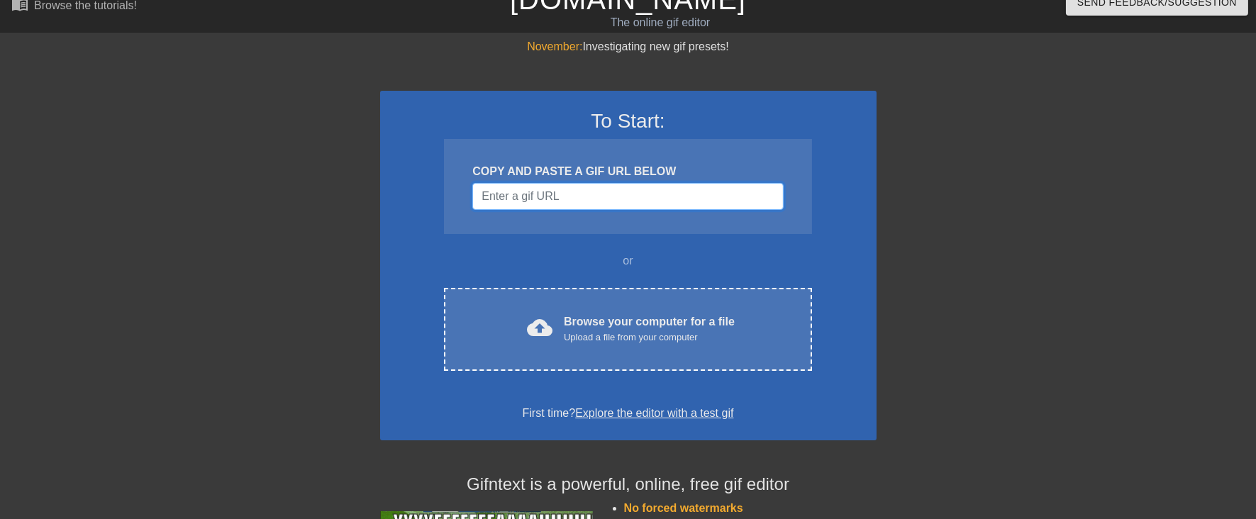
click at [581, 199] on input "Username" at bounding box center [627, 196] width 311 height 27
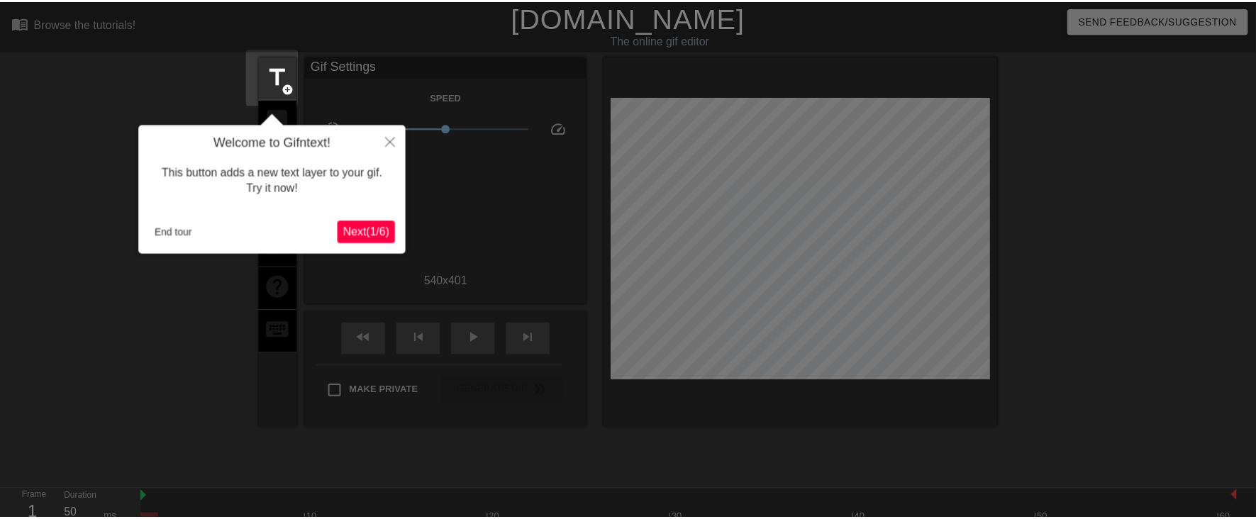
scroll to position [34, 0]
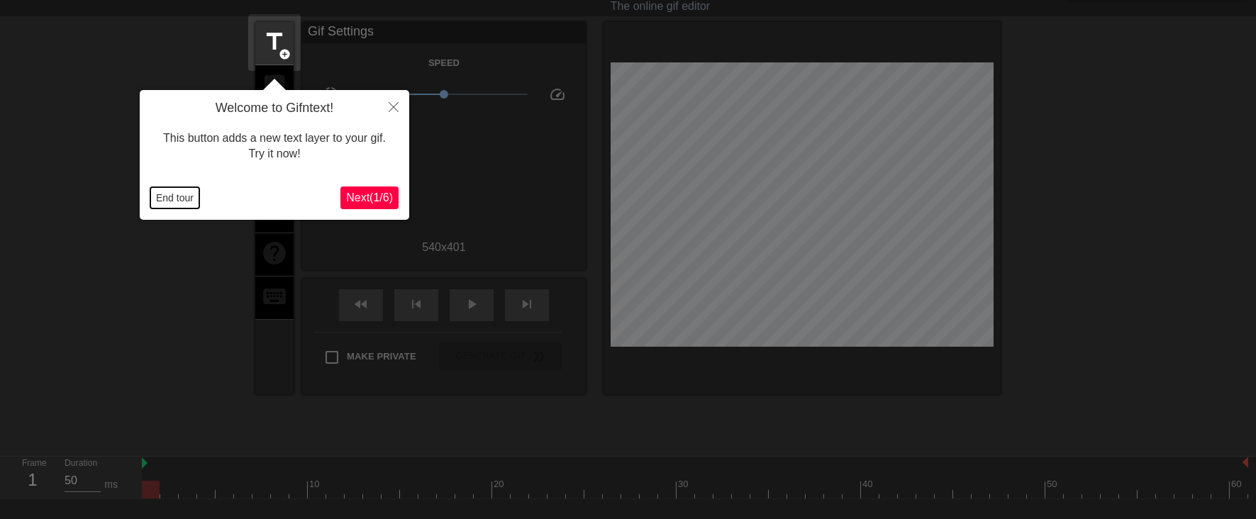
click at [180, 195] on button "End tour" at bounding box center [174, 197] width 49 height 21
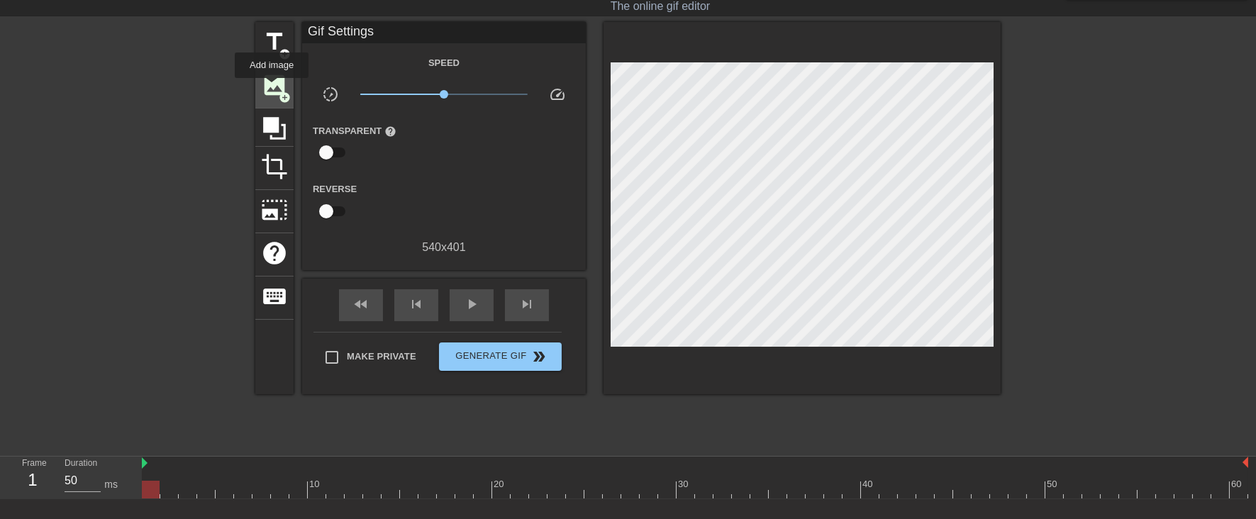
click at [272, 88] on span "image" at bounding box center [274, 85] width 27 height 27
click at [277, 87] on span "image" at bounding box center [274, 85] width 27 height 27
click at [273, 97] on div "image add_circle" at bounding box center [274, 86] width 38 height 43
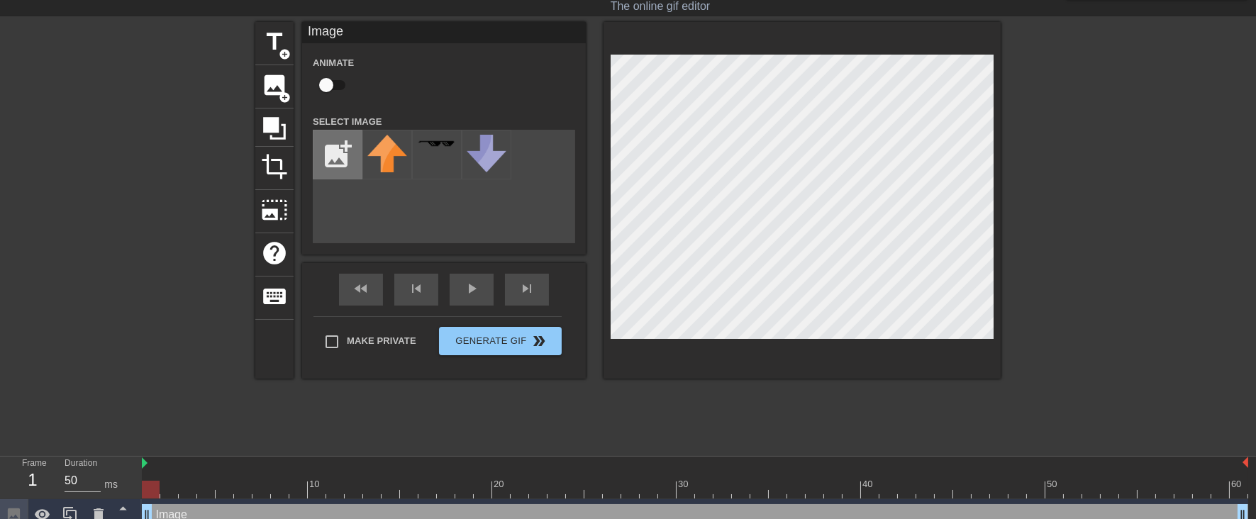
click at [341, 147] on input "file" at bounding box center [337, 154] width 48 height 48
type input "C:\fakepath\archive-Photoroom.png"
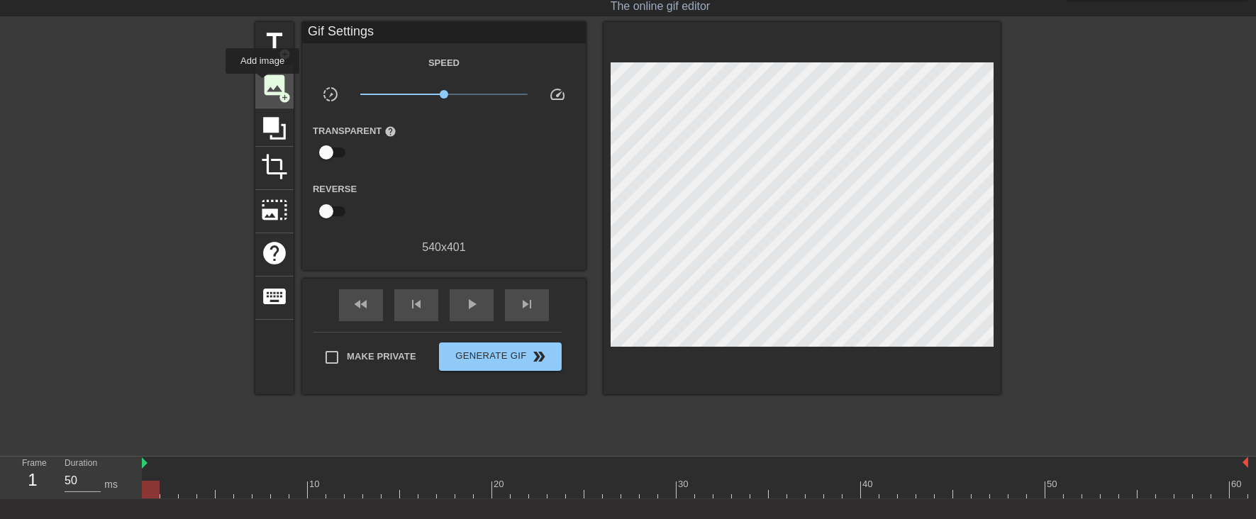
click at [262, 84] on span "image" at bounding box center [274, 85] width 27 height 27
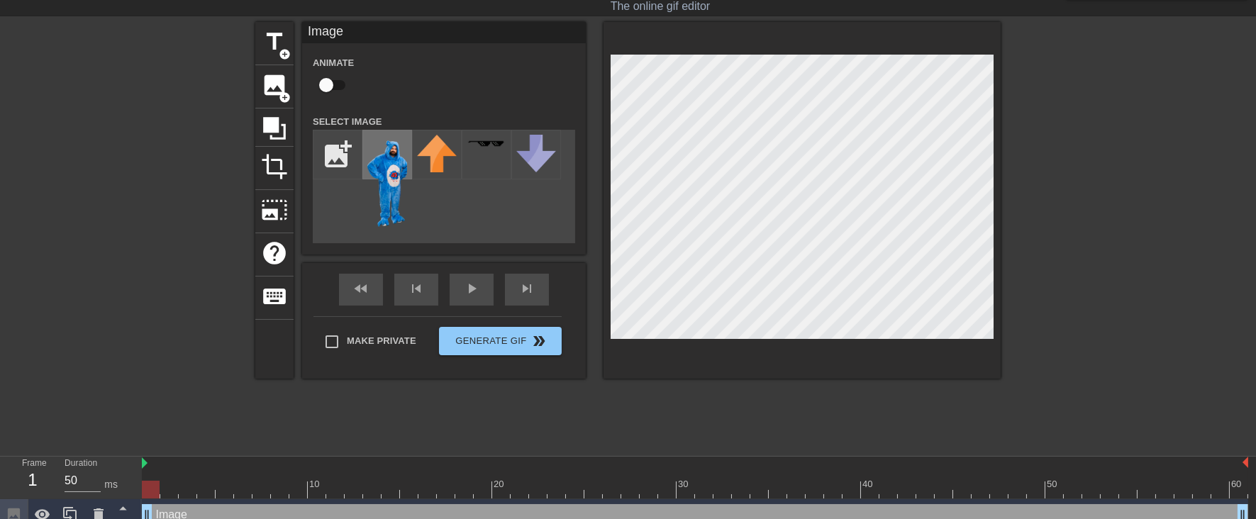
click at [384, 163] on img at bounding box center [387, 182] width 40 height 94
click at [1154, 232] on div at bounding box center [1124, 234] width 213 height 425
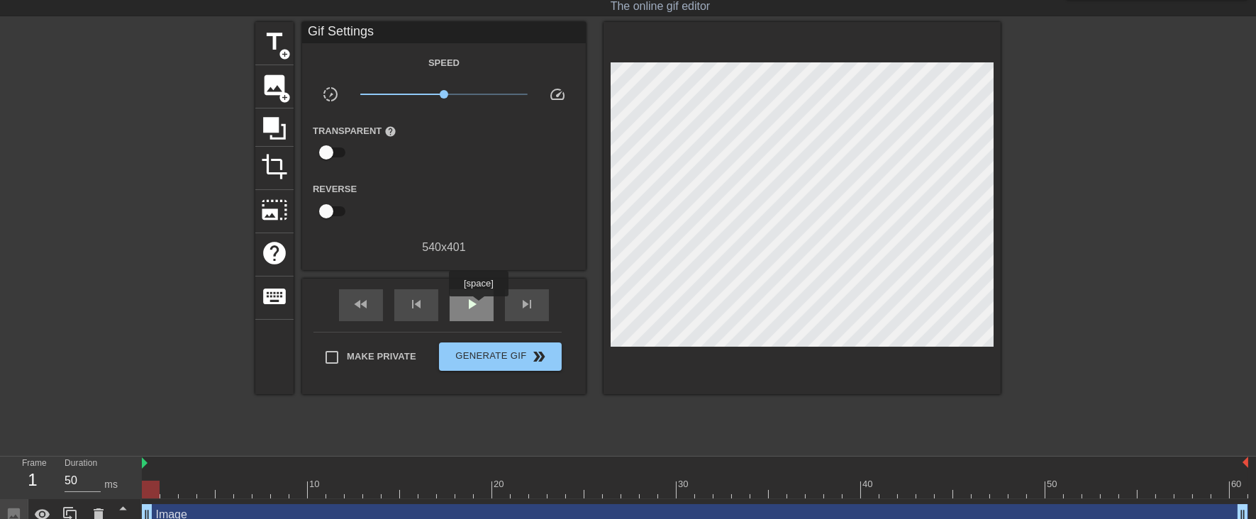
click at [478, 306] on span "play_arrow" at bounding box center [471, 304] width 17 height 17
click at [372, 350] on span "Make Private" at bounding box center [381, 357] width 69 height 14
click at [347, 350] on input "Make Private" at bounding box center [332, 357] width 30 height 30
checkbox input "true"
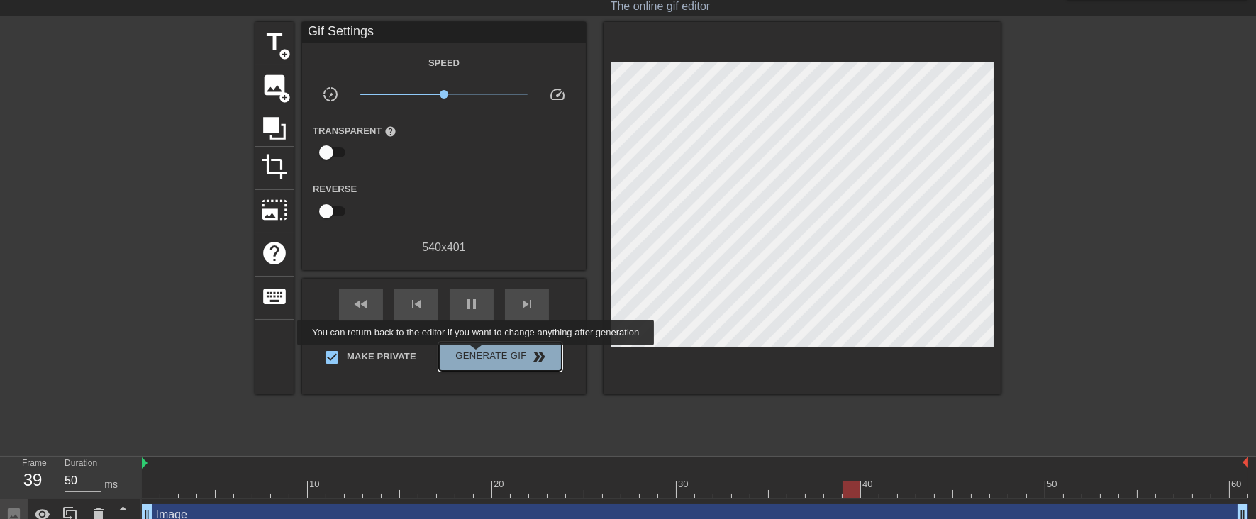
click at [477, 355] on span "Generate Gif double_arrow" at bounding box center [500, 356] width 111 height 17
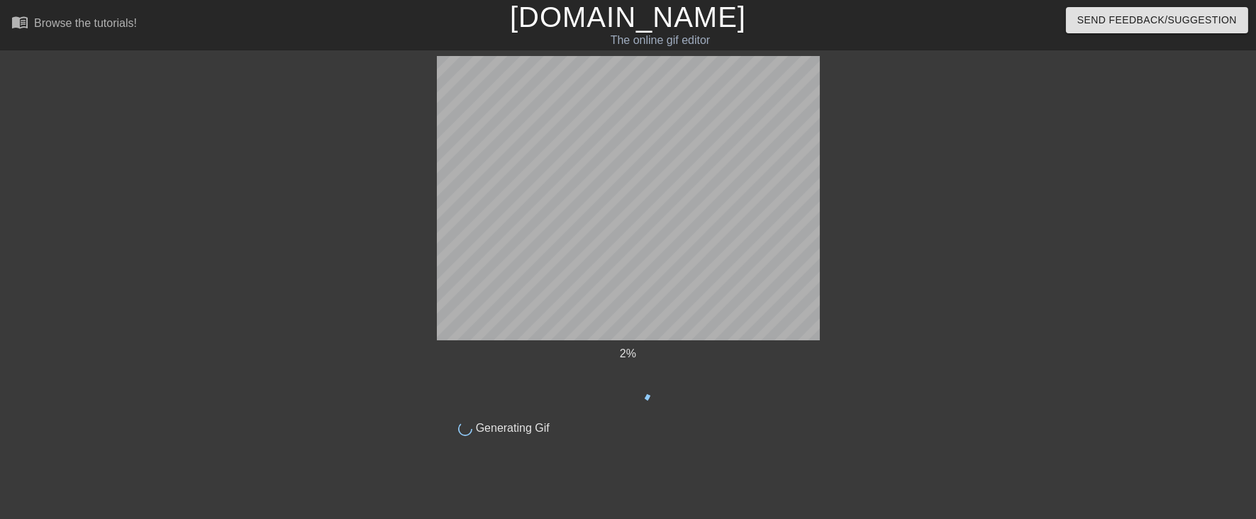
scroll to position [0, 0]
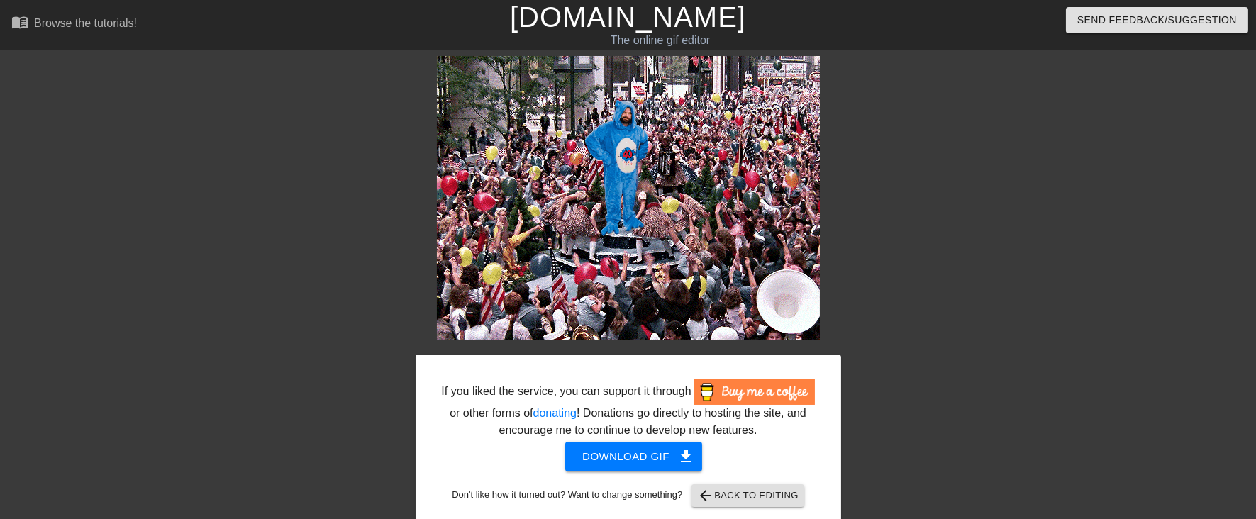
click at [982, 434] on div at bounding box center [964, 268] width 213 height 425
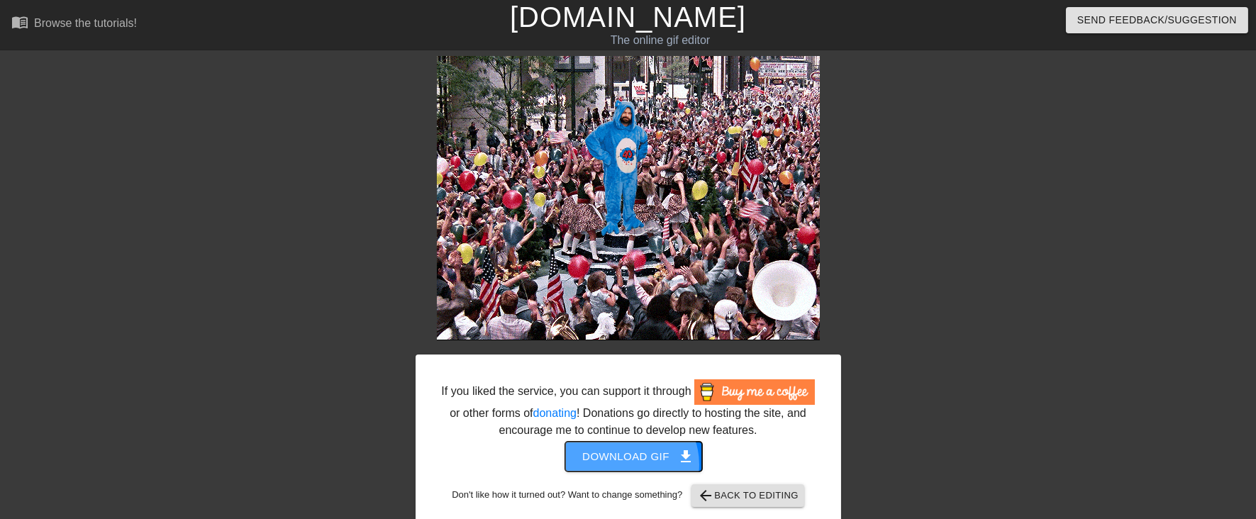
click at [627, 464] on span "Download gif get_app" at bounding box center [633, 456] width 103 height 18
